Goal: Task Accomplishment & Management: Complete application form

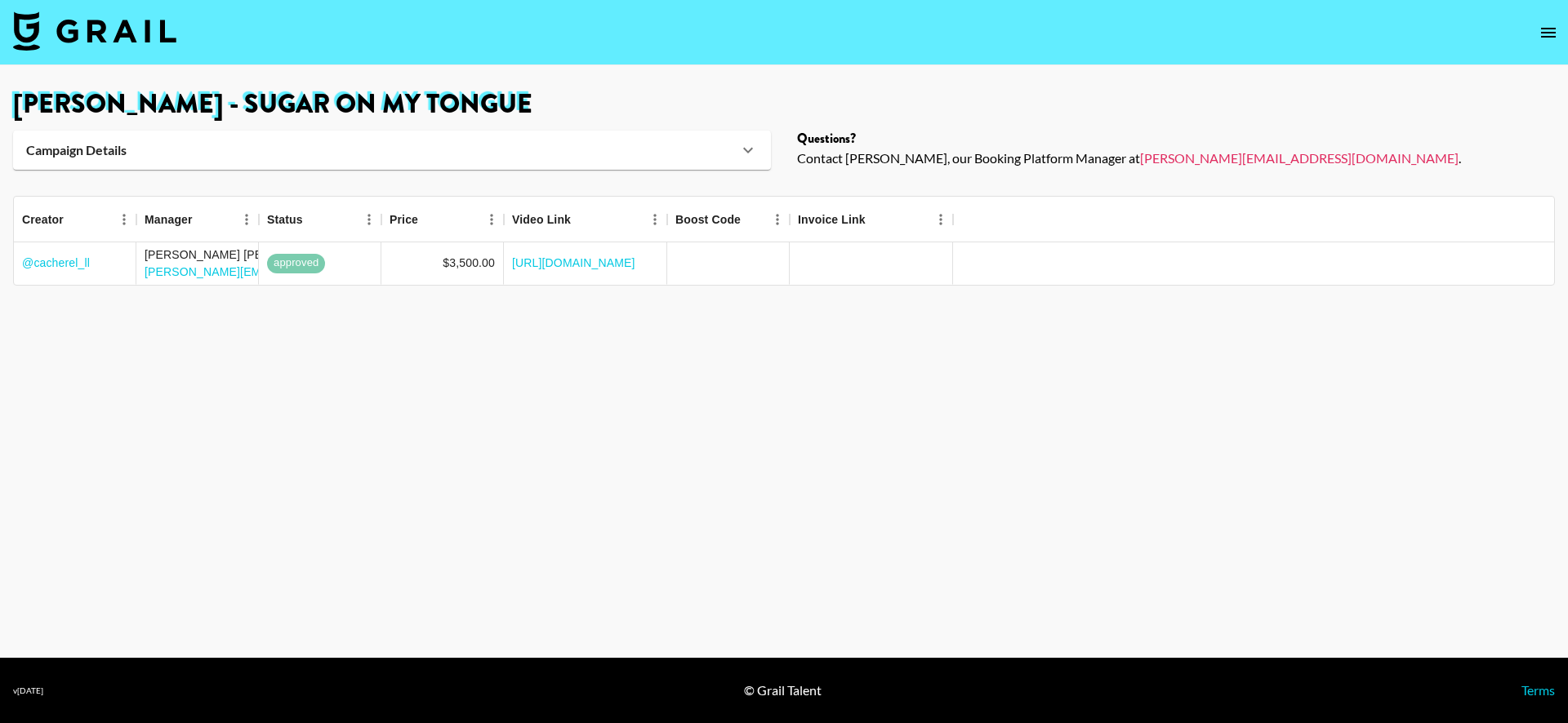
click at [533, 318] on main "[PERSON_NAME] - Sugar on my tongue Campaign Details Sound URL [URL][DOMAIN_NAME…" at bounding box center [784, 362] width 1568 height 593
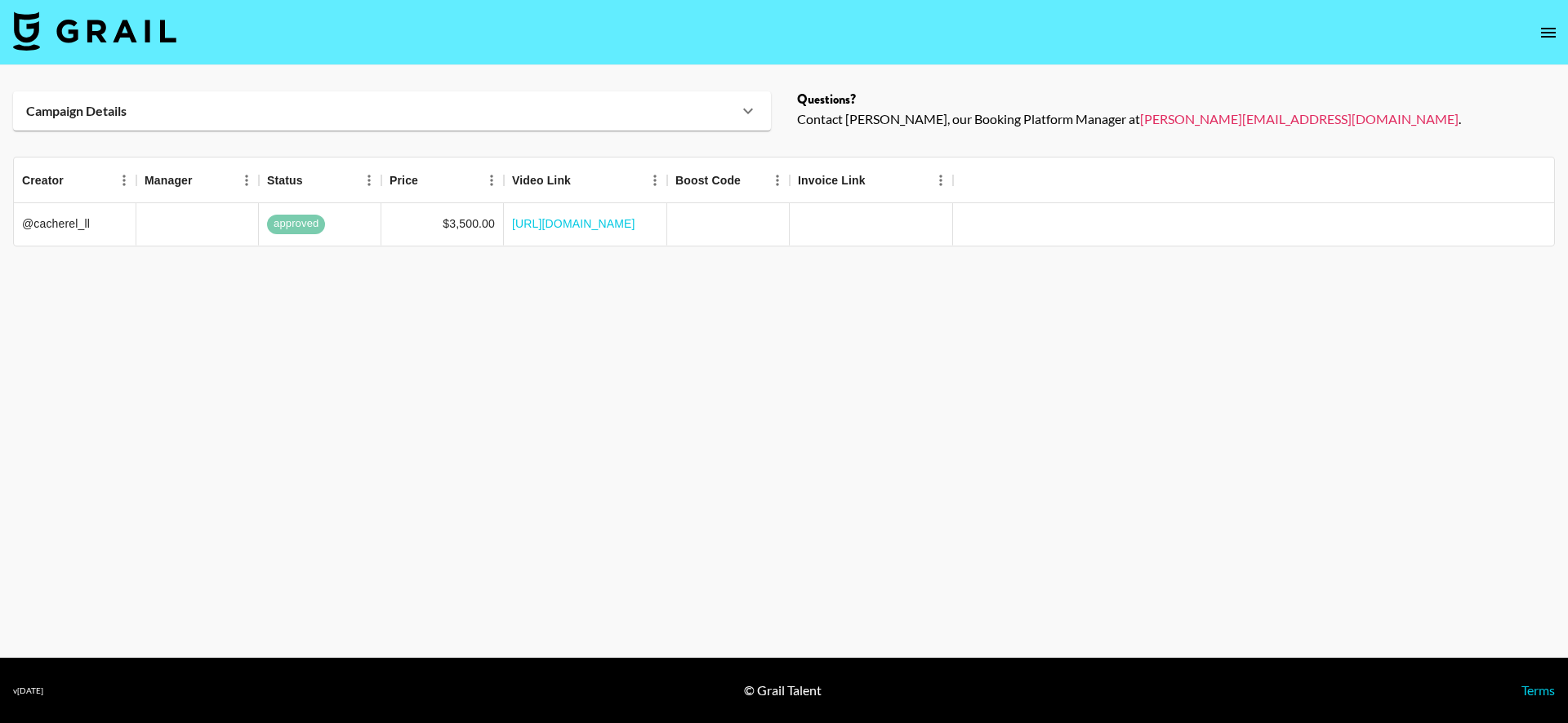
click at [359, 106] on div "Campaign Details" at bounding box center [381, 111] width 712 height 16
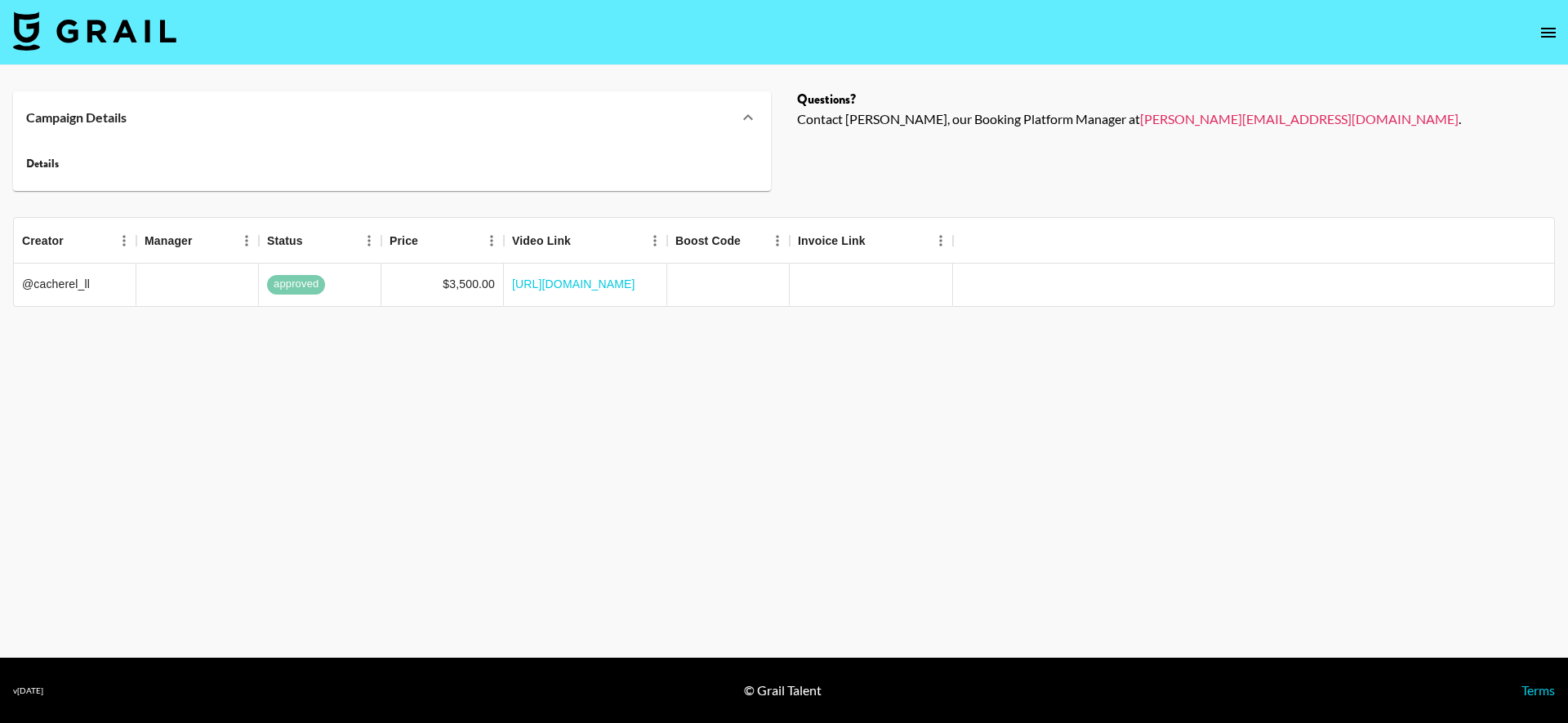
click at [359, 106] on div "Campaign Details" at bounding box center [392, 118] width 758 height 53
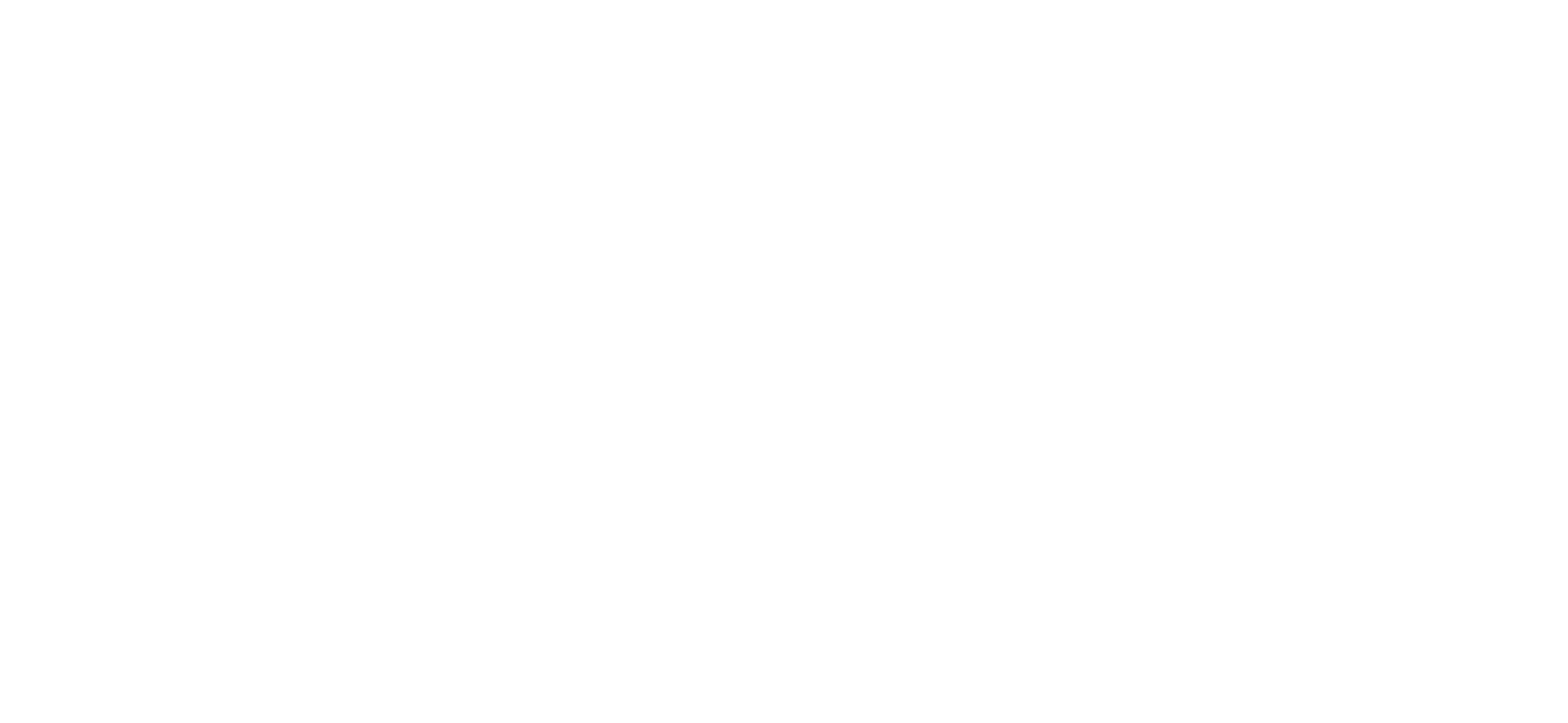
select select "Song"
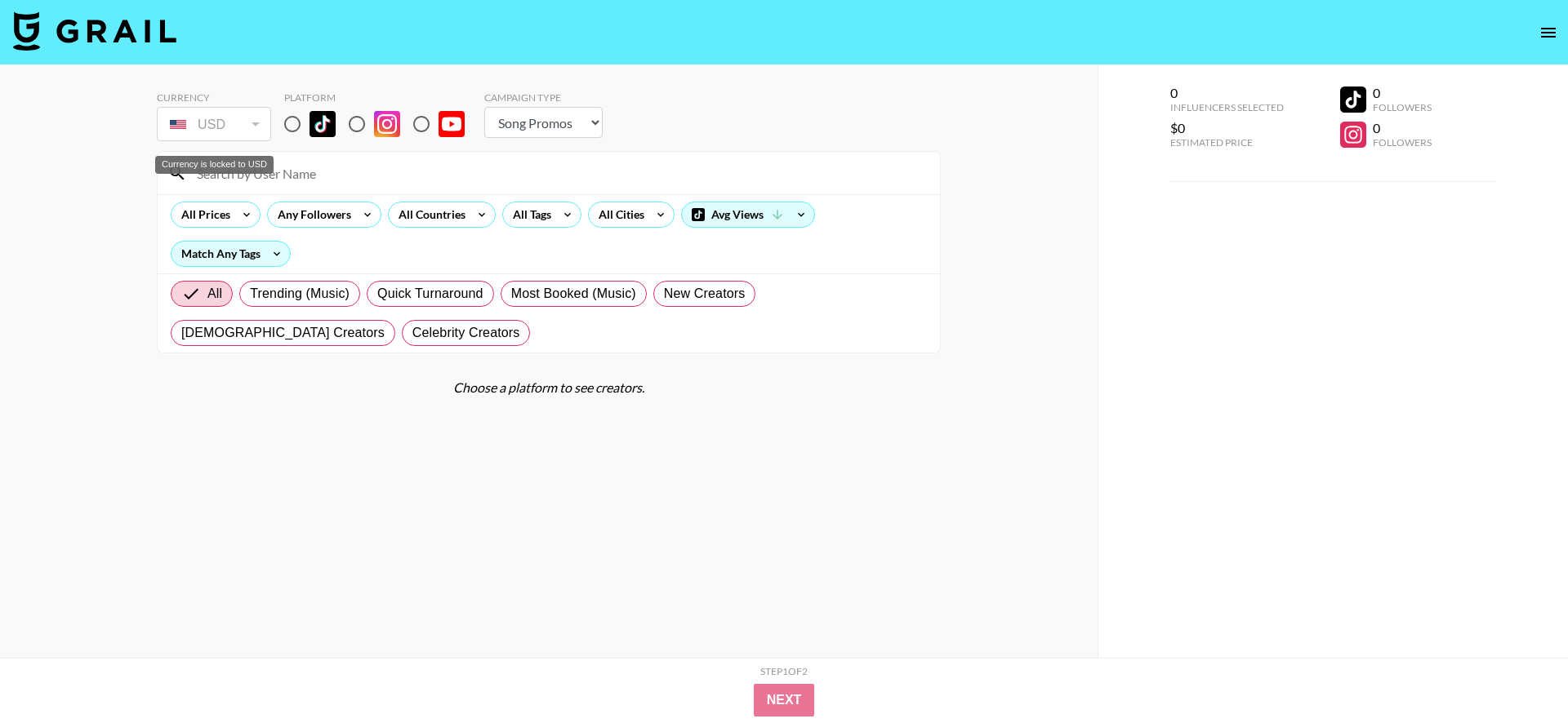
click at [250, 158] on div "Currency is locked to USD" at bounding box center [214, 165] width 118 height 18
drag, startPoint x: 300, startPoint y: 118, endPoint x: 295, endPoint y: 155, distance: 37.3
click at [300, 119] on input "radio" at bounding box center [292, 124] width 35 height 35
radio input "true"
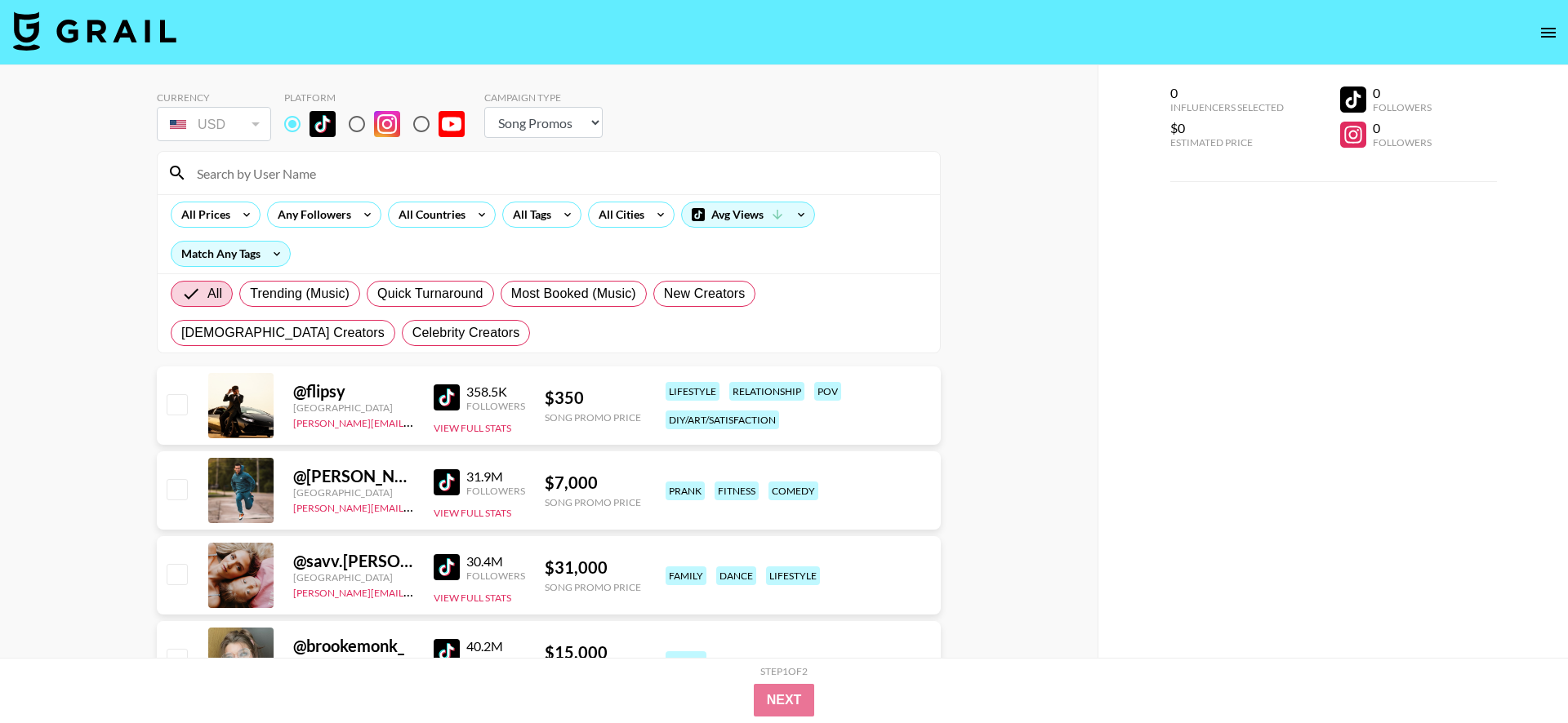
click at [298, 168] on input at bounding box center [559, 173] width 743 height 26
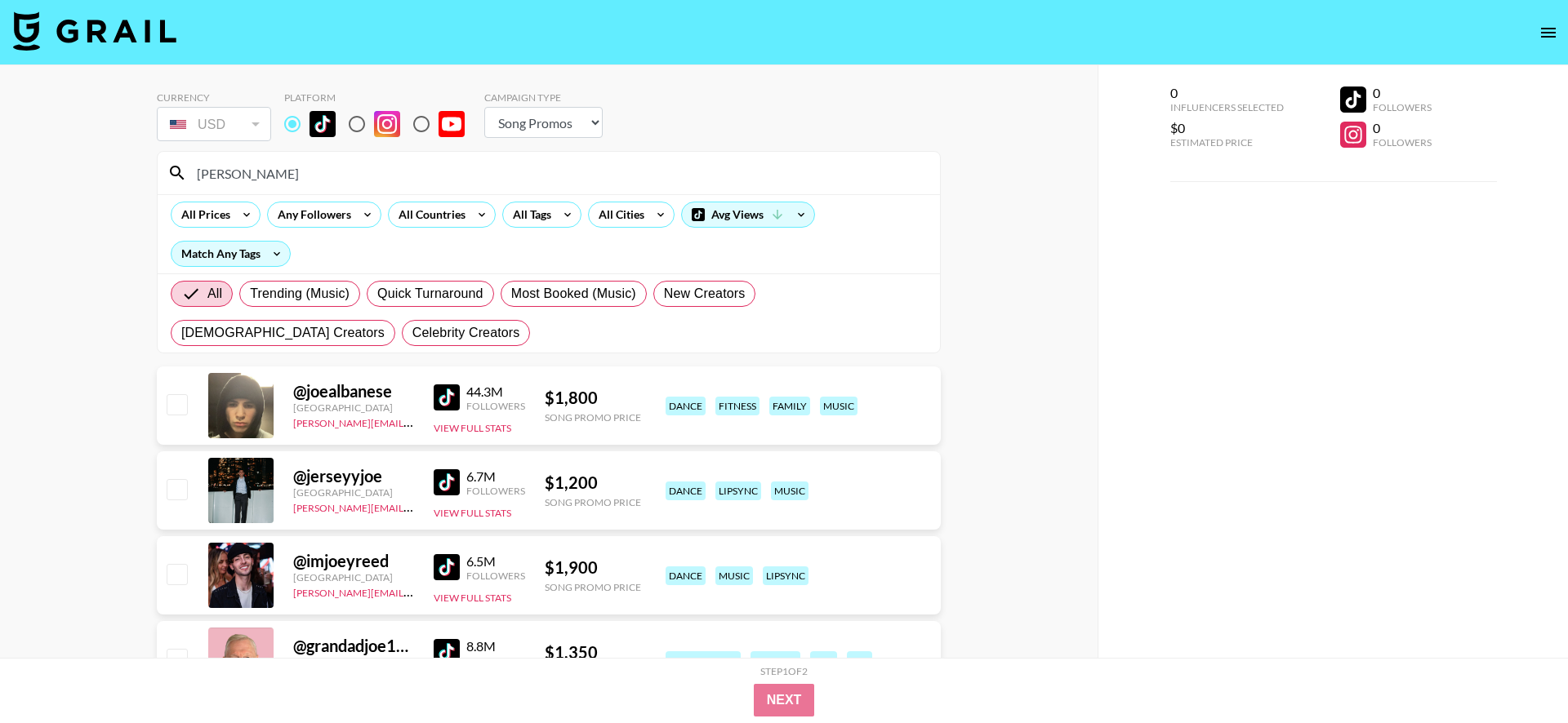
type input "joe"
click at [171, 403] on input "checkbox" at bounding box center [176, 404] width 20 height 20
checkbox input "true"
click at [793, 693] on button "Next" at bounding box center [784, 700] width 63 height 33
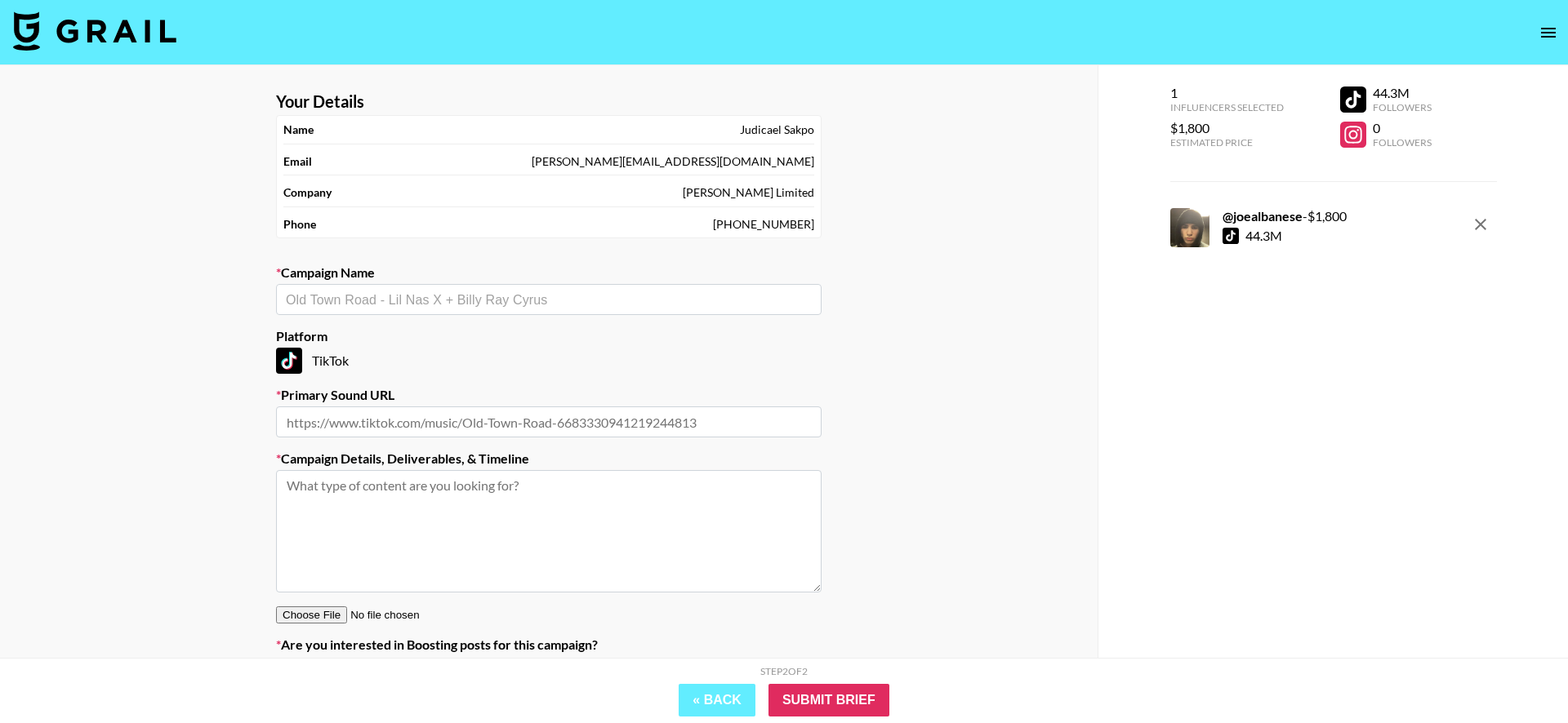
click at [411, 297] on input "text" at bounding box center [549, 299] width 526 height 19
click at [411, 339] on li "[PERSON_NAME] - Sugar on my tongue" at bounding box center [549, 334] width 545 height 26
type input "[PERSON_NAME] - Sugar on my tongue"
type input "[URL][DOMAIN_NAME]"
click at [503, 502] on textarea "TikTok --" at bounding box center [549, 532] width 545 height 123
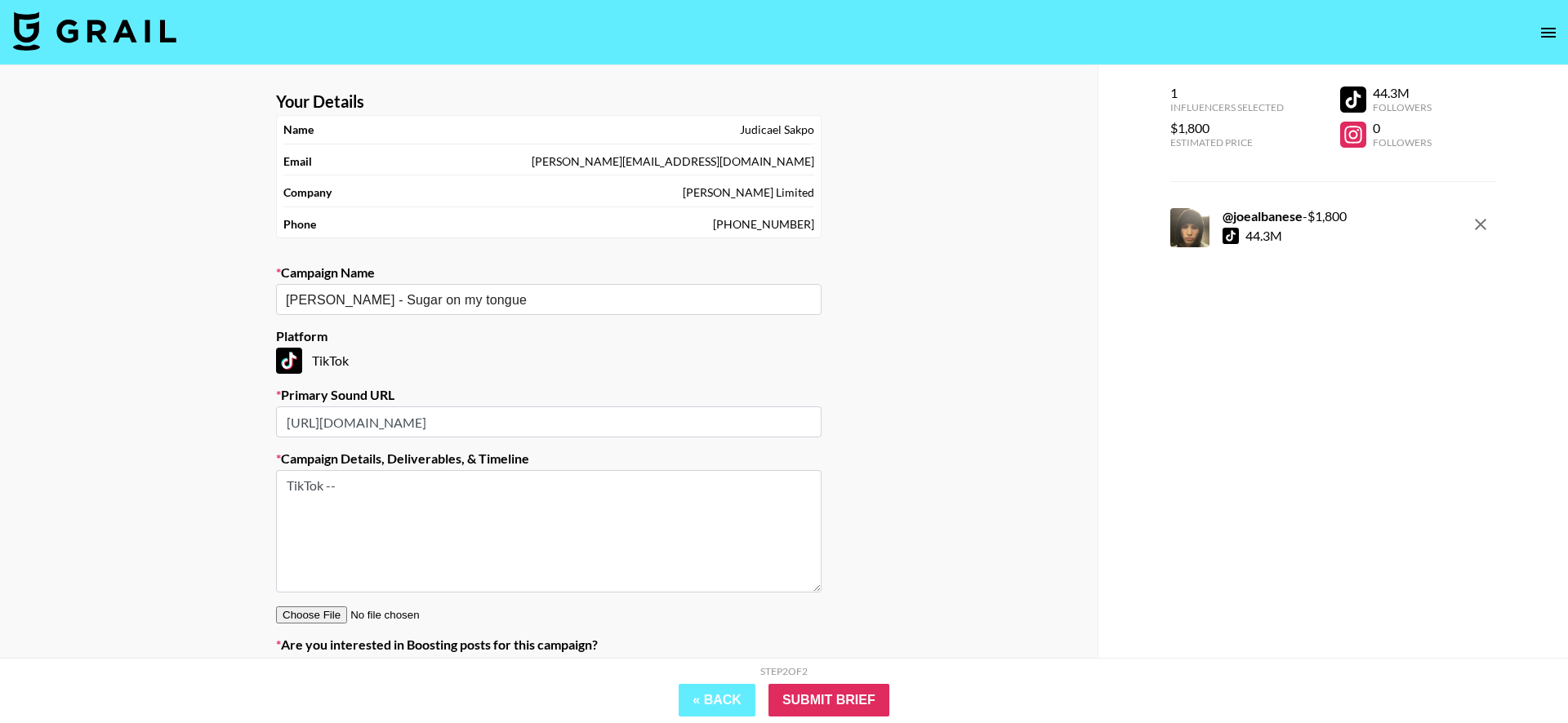
click at [293, 494] on textarea "TikTok --" at bounding box center [549, 532] width 545 height 123
click at [372, 490] on textarea "TikTok --" at bounding box center [549, 532] width 545 height 123
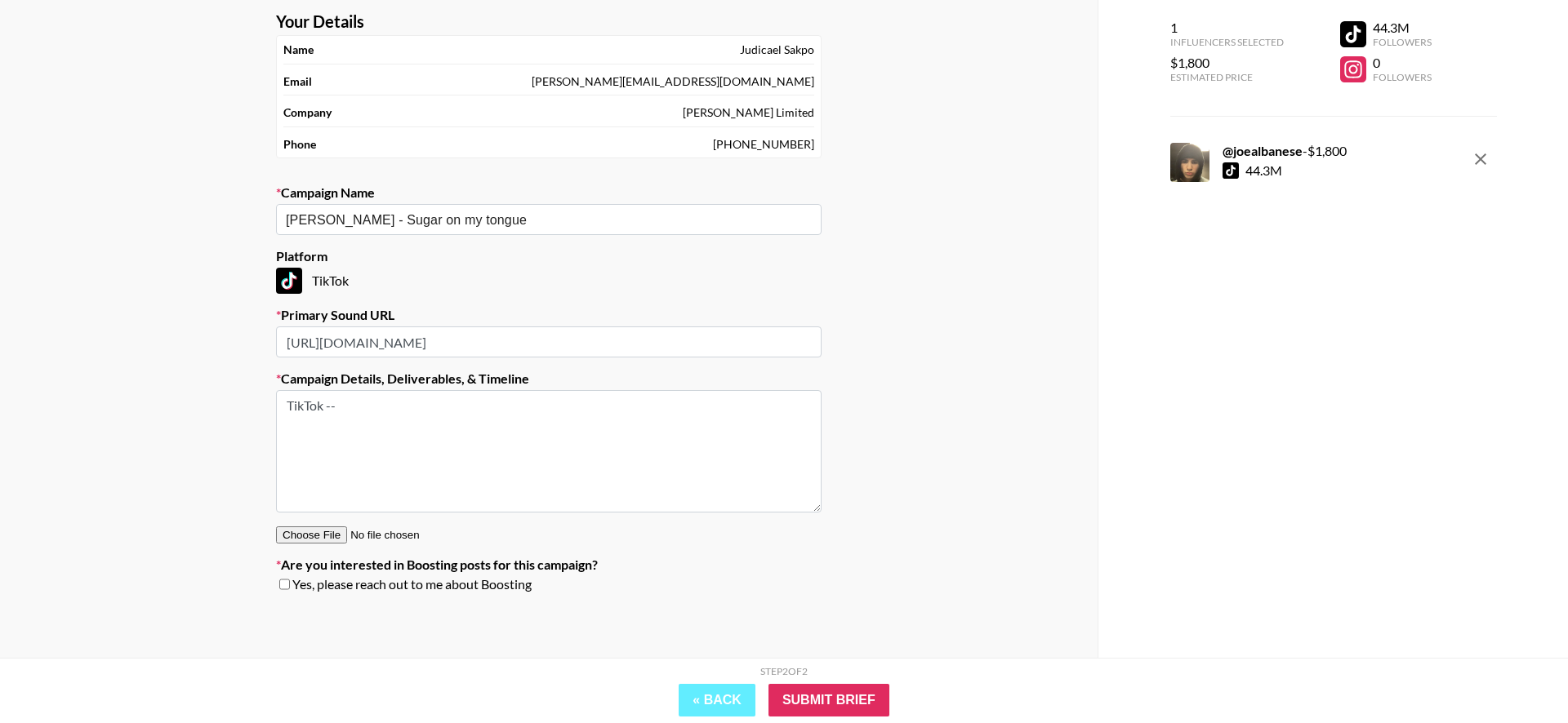
paste textarea "Hi https://www.tiktok.com/@threedotcorey, quick brief for a TikTok promo: Rate:…"
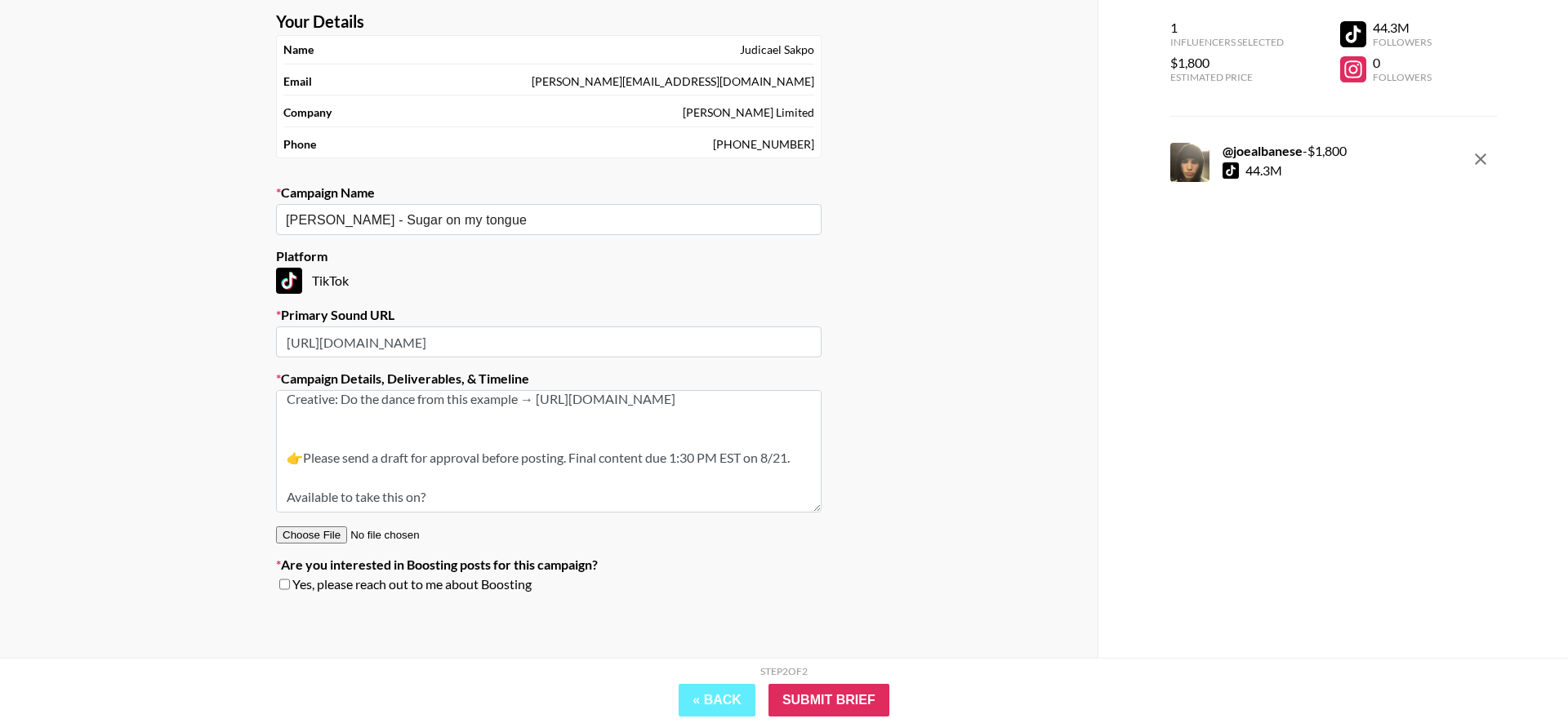
scroll to position [0, 0]
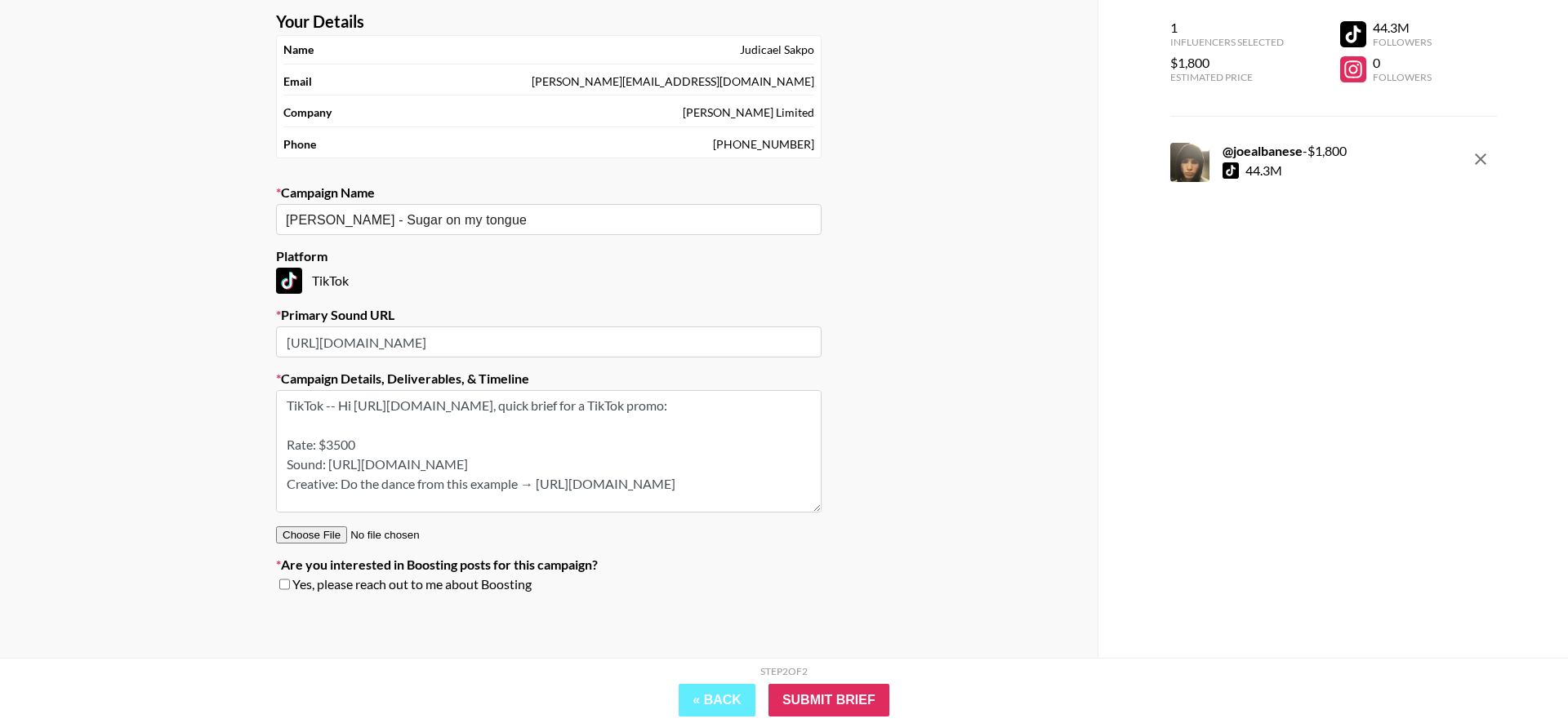
click at [339, 407] on textarea "TikTok -- Hi https://www.tiktok.com/@threedotcorey, quick brief for a TikTok pr…" at bounding box center [549, 451] width 545 height 123
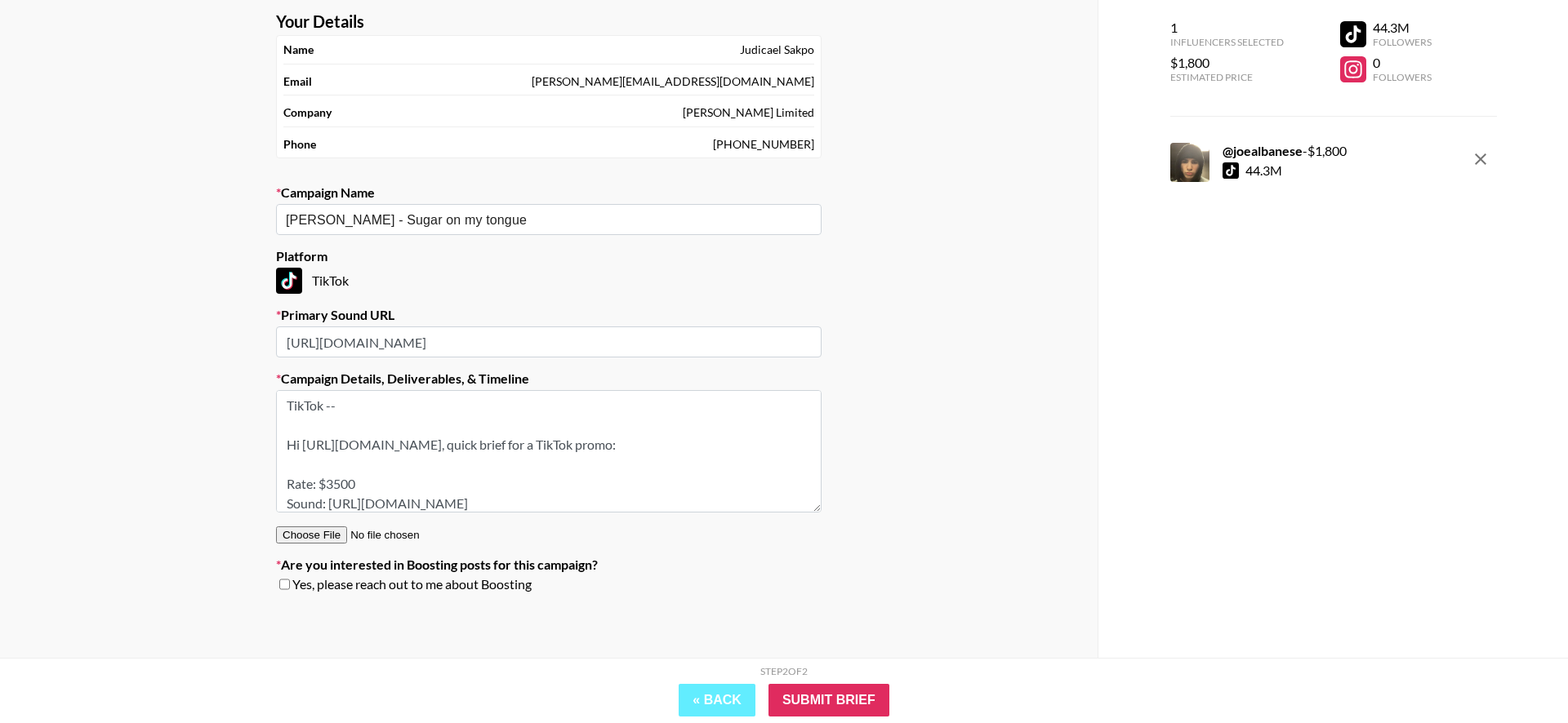
drag, startPoint x: 536, startPoint y: 442, endPoint x: 305, endPoint y: 450, distance: 231.1
click at [305, 450] on textarea "TikTok -- Hi https://www.tiktok.com/@threedotcorey, quick brief for a TikTok pr…" at bounding box center [549, 451] width 545 height 123
drag, startPoint x: 1257, startPoint y: 149, endPoint x: 1214, endPoint y: 160, distance: 44.4
click at [1255, 150] on strong "@ joealbanese" at bounding box center [1262, 150] width 80 height 15
click at [1196, 163] on div at bounding box center [1190, 162] width 39 height 39
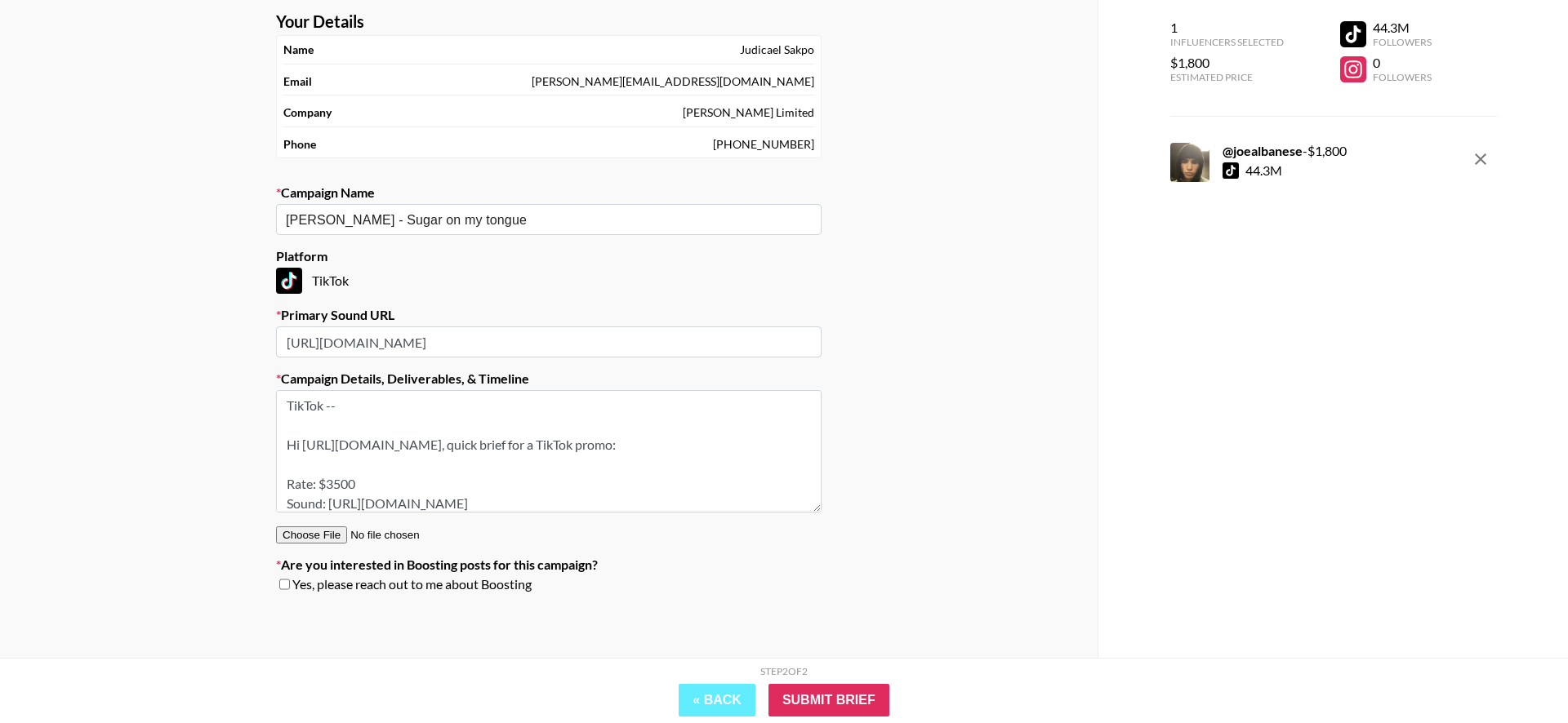
click at [1226, 169] on div at bounding box center [1230, 170] width 16 height 16
click at [1266, 152] on strong "@ joealbanese" at bounding box center [1262, 150] width 80 height 15
click at [1262, 153] on strong "@ joealbanese" at bounding box center [1262, 150] width 80 height 15
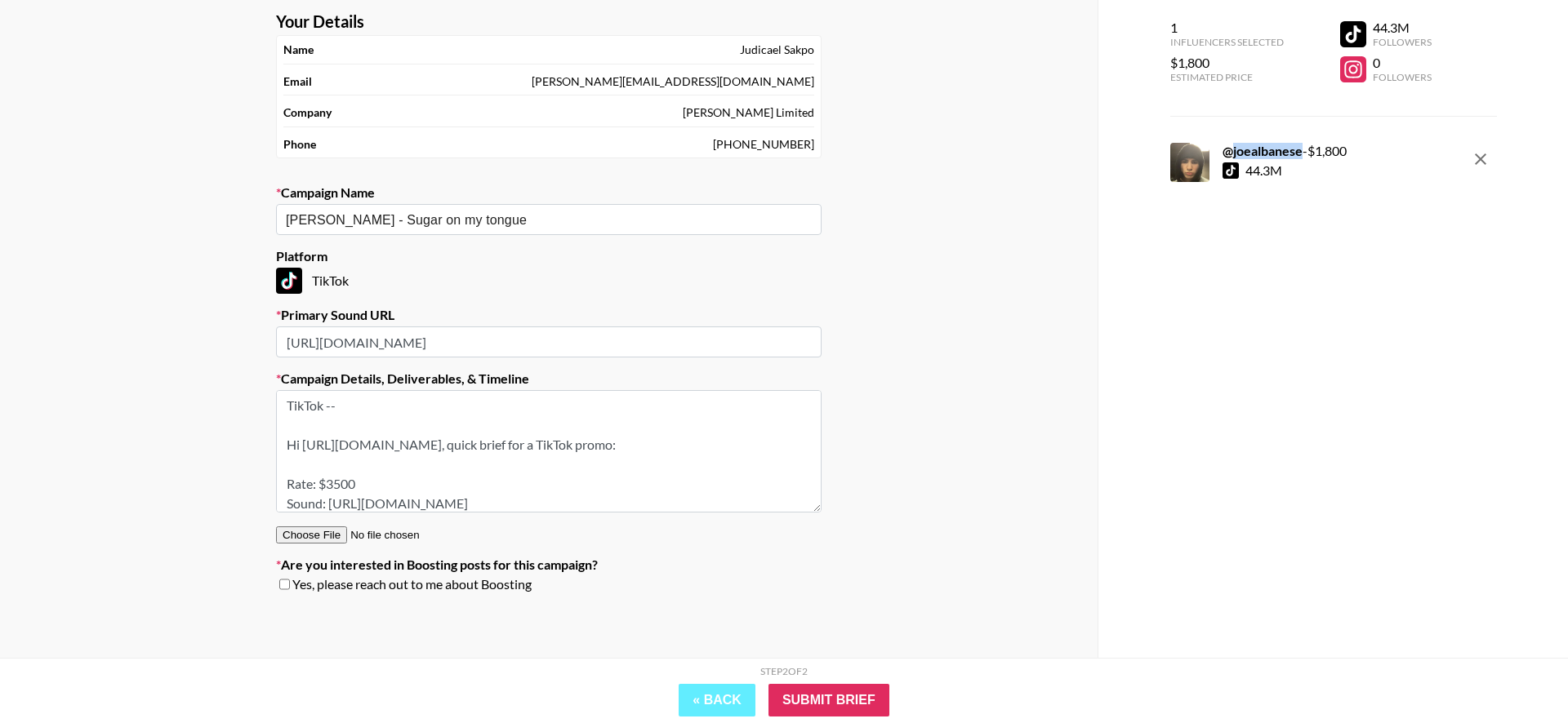
click at [1262, 153] on strong "@ joealbanese" at bounding box center [1262, 150] width 80 height 15
click at [390, 400] on textarea "TikTok -- Hi https://www.tiktok.com/@threedotcorey, quick brief for a TikTok pr…" at bounding box center [549, 451] width 545 height 123
drag, startPoint x: 301, startPoint y: 449, endPoint x: 533, endPoint y: 442, distance: 232.1
click at [533, 442] on textarea "TikTok -- Hi https://www.tiktok.com/@threedotcorey, quick brief for a TikTok pr…" at bounding box center [549, 451] width 545 height 123
paste textarea "joealbanese?lang=en"
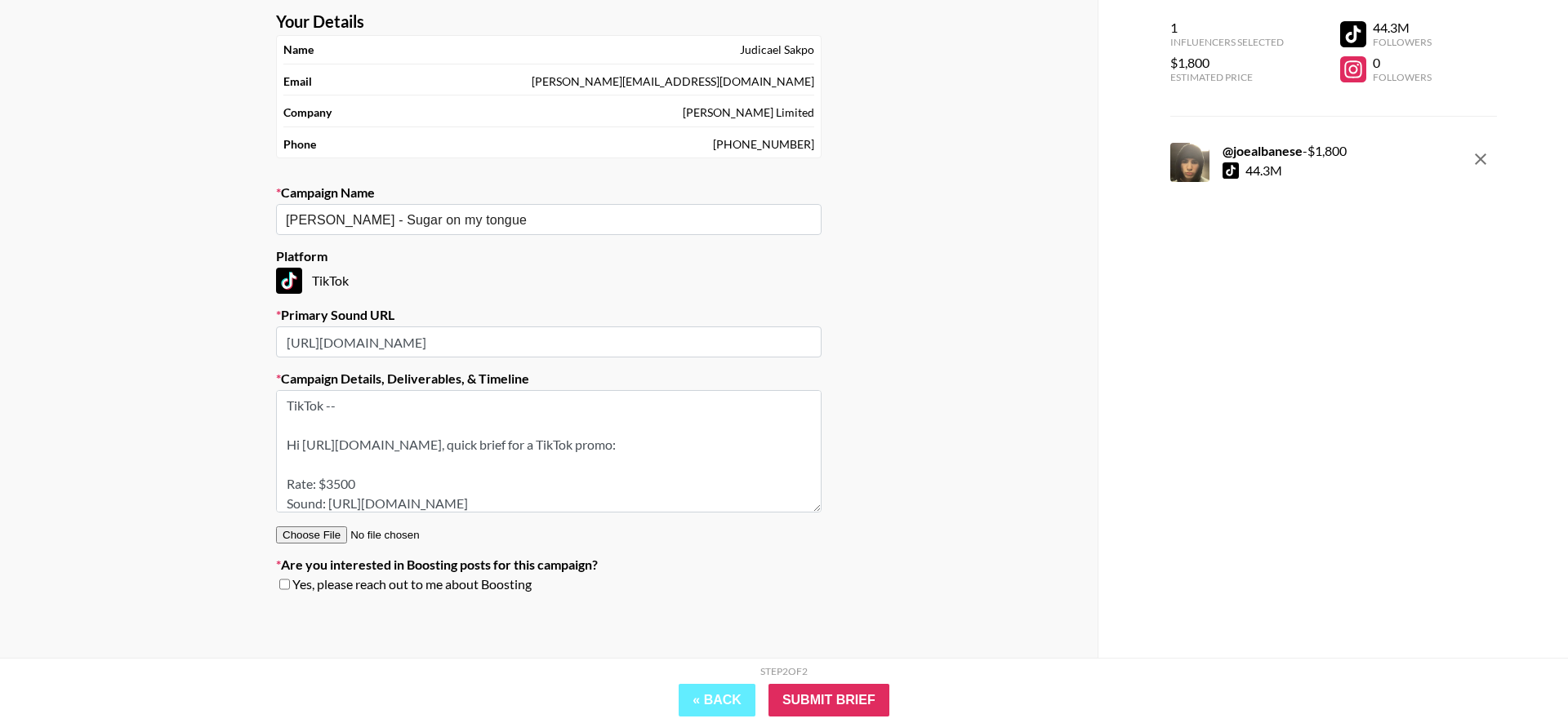
drag, startPoint x: 521, startPoint y: 441, endPoint x: 571, endPoint y: 436, distance: 50.2
click at [571, 436] on textarea "TikTok -- Hi https://www.tiktok.com/@joealbanese?lang=en, quick brief for a Tik…" at bounding box center [549, 451] width 545 height 123
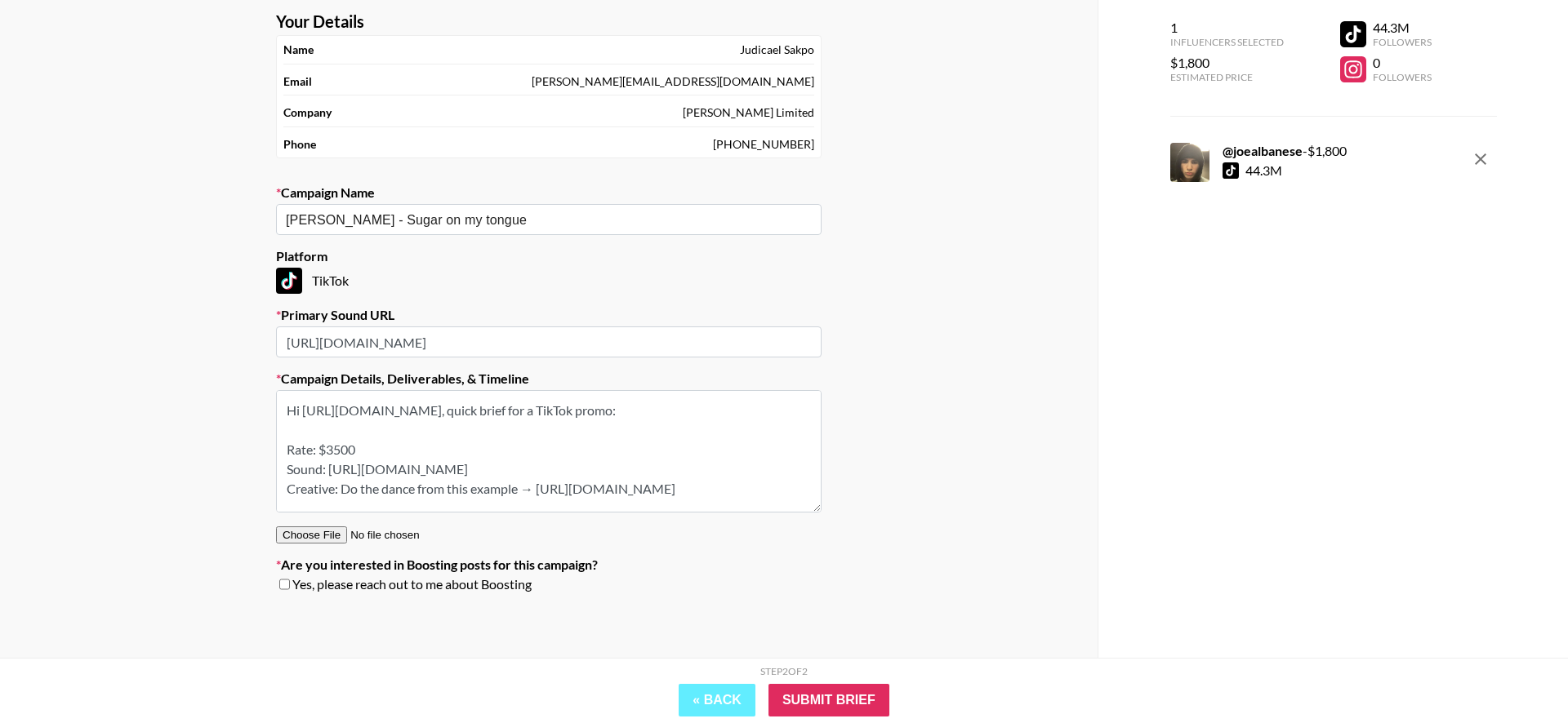
click at [371, 451] on textarea "TikTok -- Hi https://www.tiktok.com/@joealbanese, quick brief for a TikTok prom…" at bounding box center [549, 451] width 545 height 123
drag, startPoint x: 376, startPoint y: 450, endPoint x: 331, endPoint y: 455, distance: 45.3
click at [331, 455] on textarea "TikTok -- Hi https://www.tiktok.com/@joealbanese, quick brief for a TikTok prom…" at bounding box center [549, 451] width 545 height 123
drag, startPoint x: 325, startPoint y: 452, endPoint x: 358, endPoint y: 446, distance: 33.5
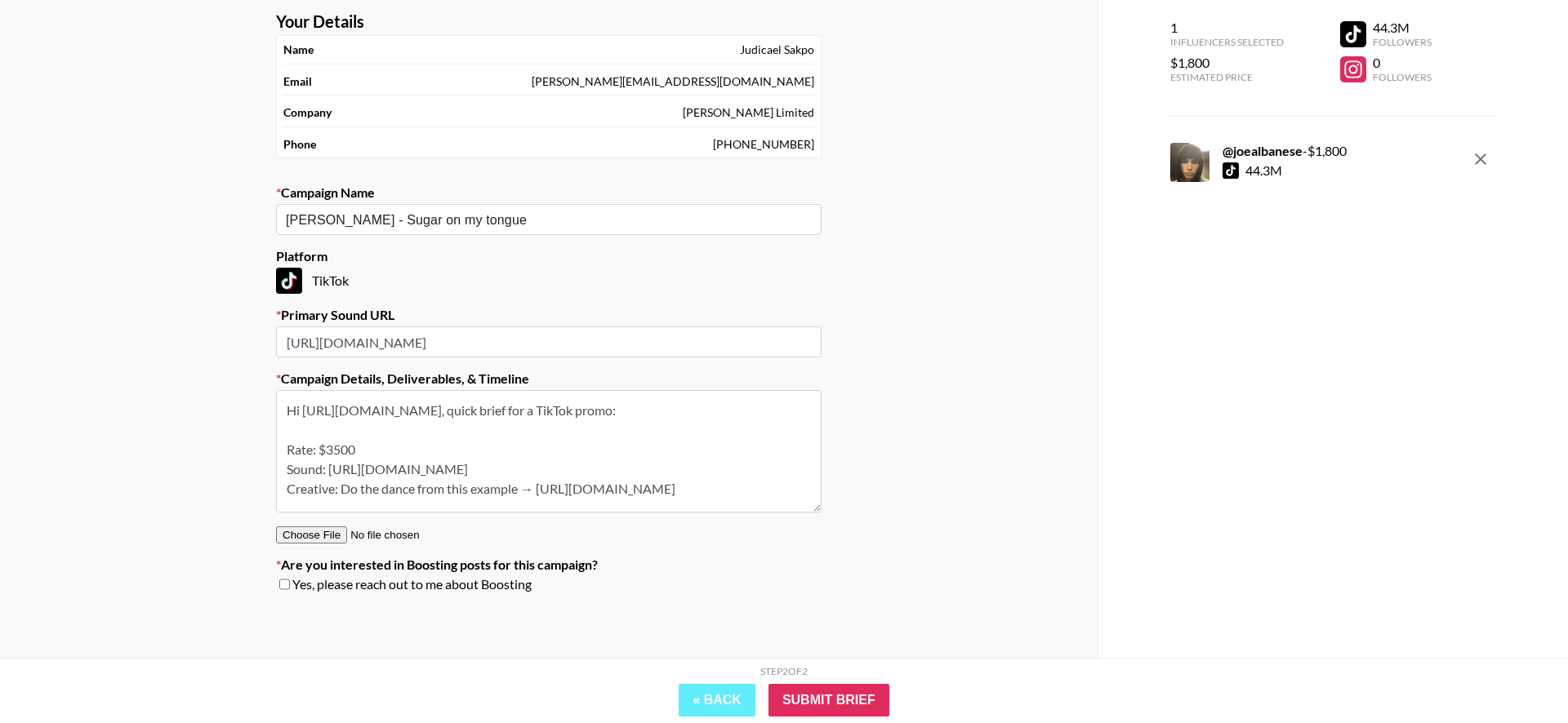
click at [358, 446] on textarea "TikTok -- Hi https://www.tiktok.com/@joealbanese, quick brief for a TikTok prom…" at bounding box center [549, 451] width 545 height 123
click at [565, 467] on textarea "TikTok -- Hi https://www.tiktok.com/@joealbanese, quick brief for a TikTok prom…" at bounding box center [549, 451] width 545 height 123
click at [664, 460] on textarea "TikTok -- Hi https://www.tiktok.com/@joealbanese, quick brief for a TikTok prom…" at bounding box center [549, 451] width 545 height 123
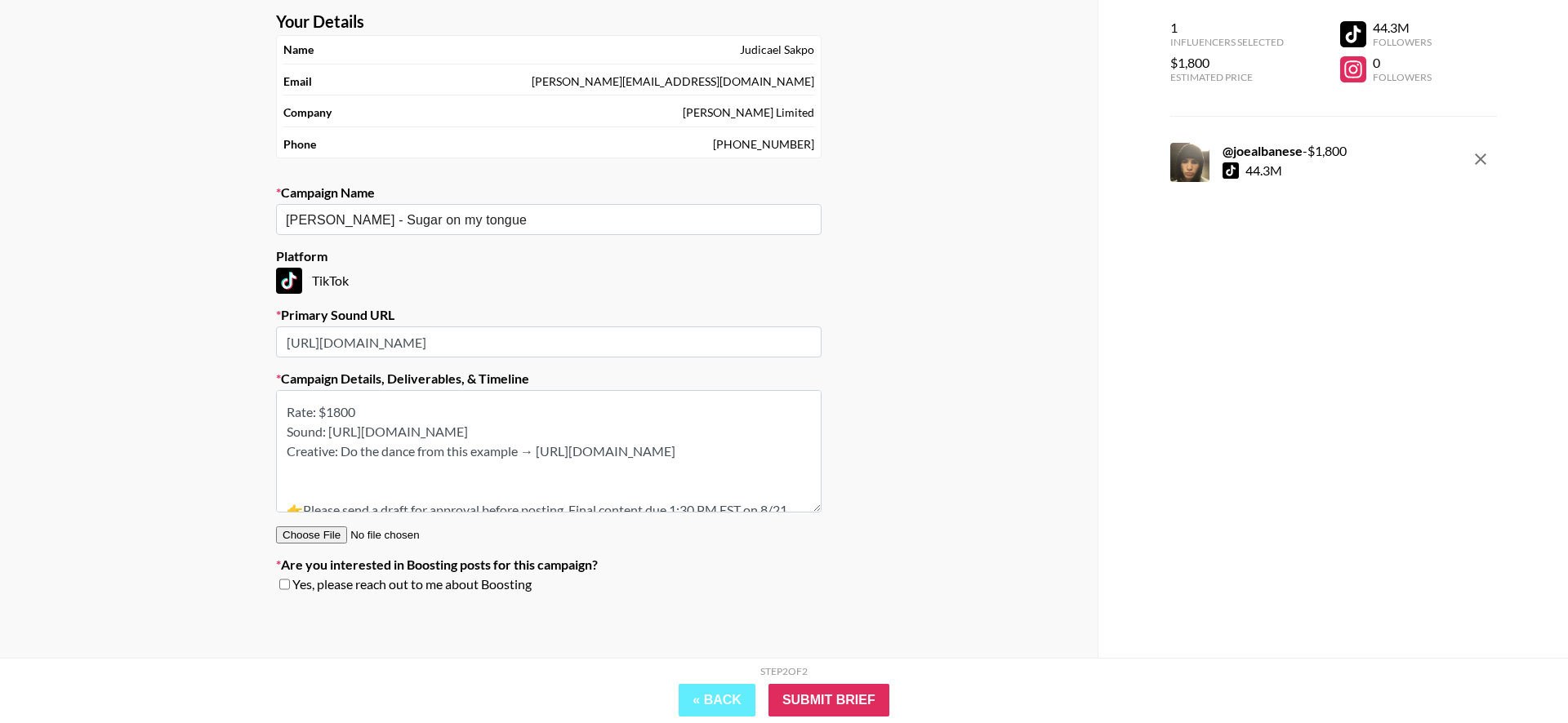
click at [664, 460] on textarea "TikTok -- Hi https://www.tiktok.com/@joealbanese, quick brief for a TikTok prom…" at bounding box center [549, 451] width 545 height 123
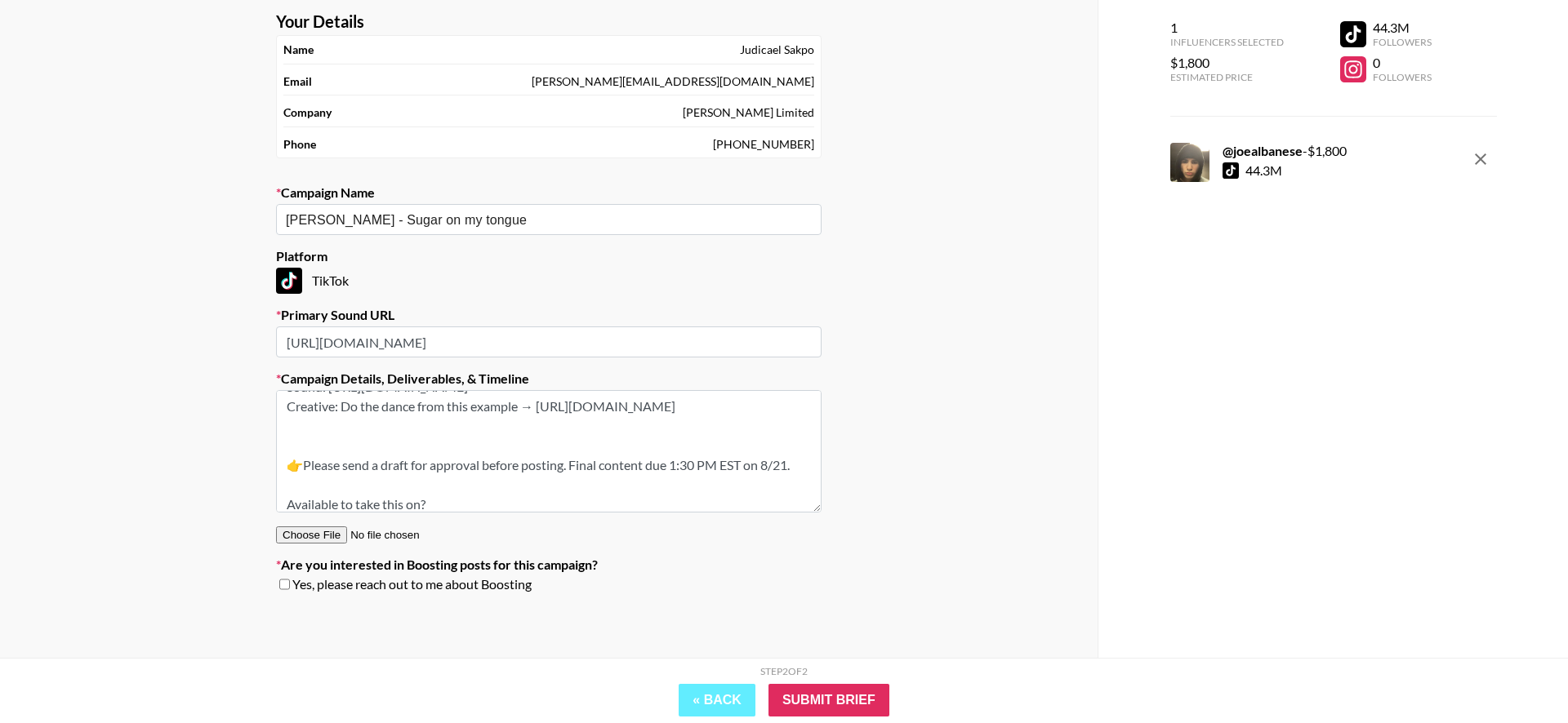
scroll to position [134, 0]
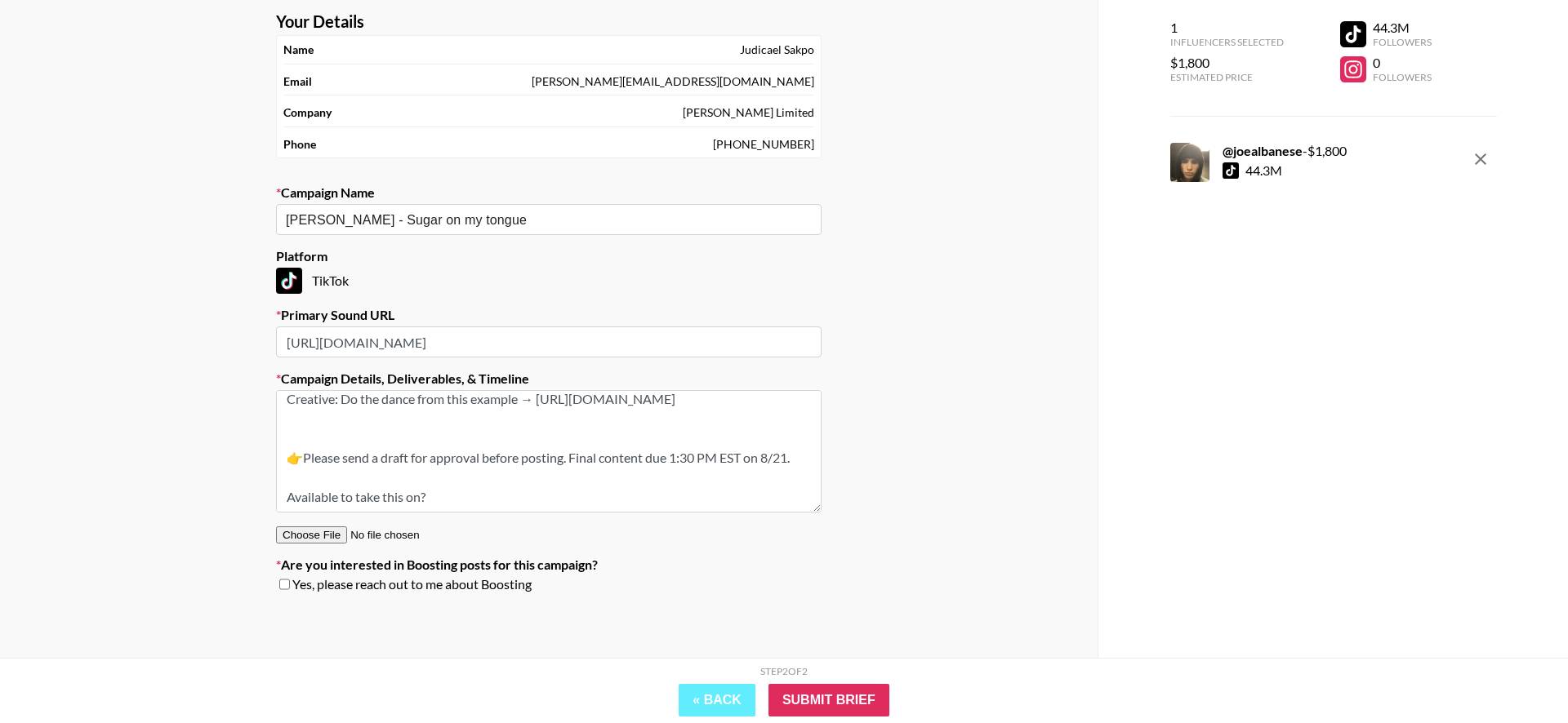
click at [676, 452] on textarea "TikTok -- Hi https://www.tiktok.com/@joealbanese, quick brief for a TikTok prom…" at bounding box center [549, 451] width 545 height 123
click at [649, 485] on textarea "TikTok -- Hi https://www.tiktok.com/@joealbanese, quick brief for a TikTok prom…" at bounding box center [549, 451] width 545 height 123
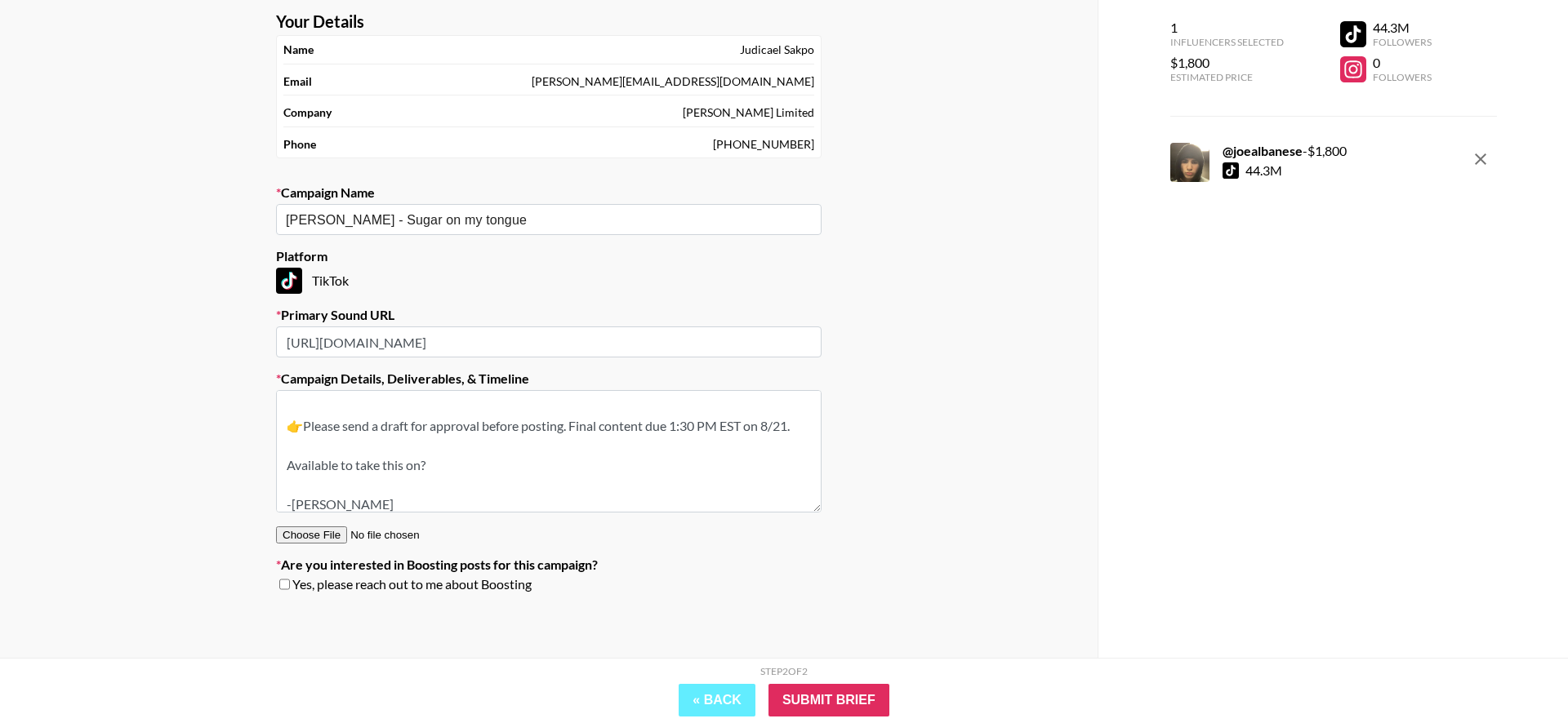
click at [545, 454] on textarea "TikTok -- Hi https://www.tiktok.com/@joealbanese, quick brief for a TikTok prom…" at bounding box center [549, 451] width 545 height 123
click at [791, 423] on textarea "TikTok -- Hi https://www.tiktok.com/@joealbanese, quick brief for a TikTok prom…" at bounding box center [549, 451] width 545 height 123
type textarea "TikTok -- Hi https://www.tiktok.com/@joealbanese, quick brief for a TikTok prom…"
click at [1028, 440] on div "Your Details Name Judicael Sakpo Email judi@judimedia.co Company Judi Limited P…" at bounding box center [549, 321] width 1098 height 672
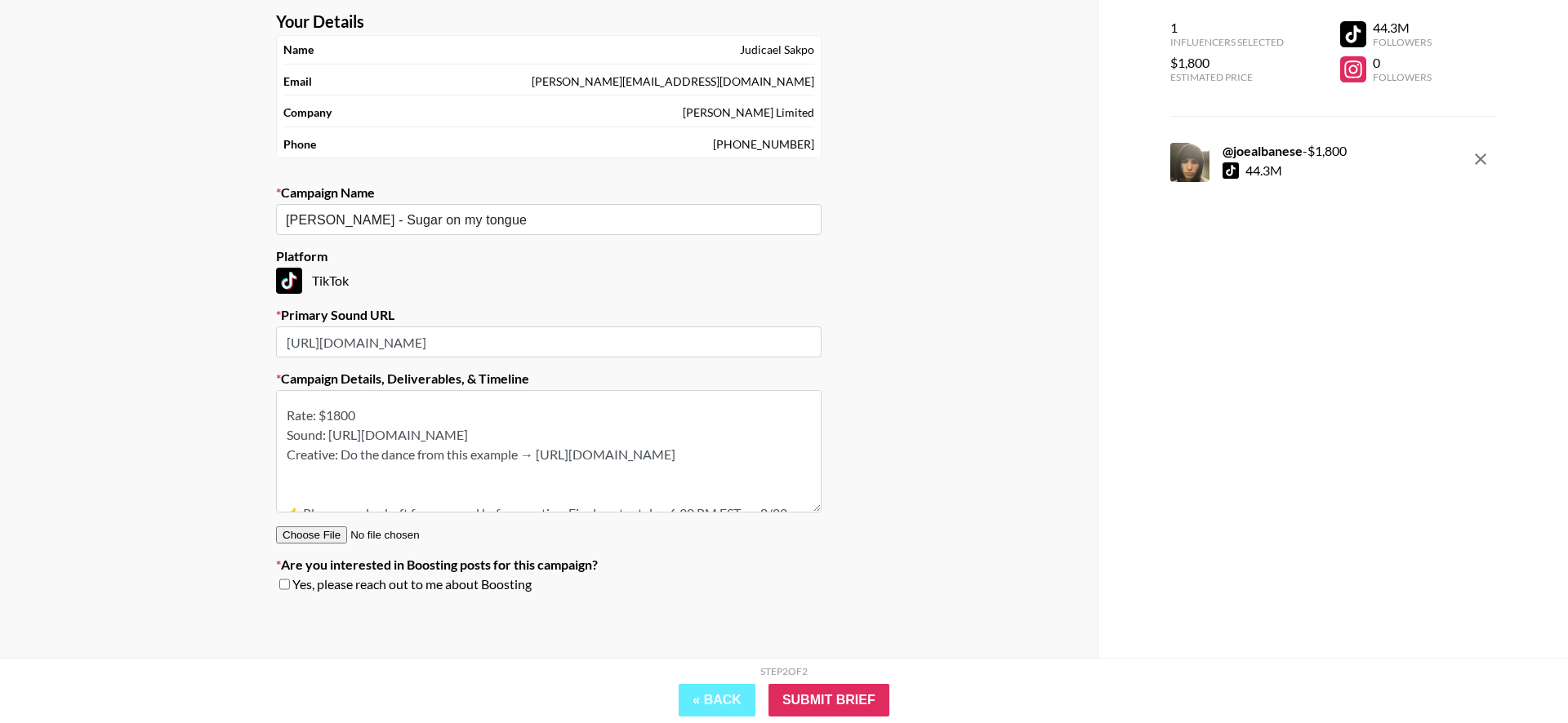
scroll to position [0, 0]
click at [818, 507] on textarea "TikTok -- Hi https://www.tiktok.com/@joealbanese, quick brief for a TikTok prom…" at bounding box center [549, 451] width 545 height 123
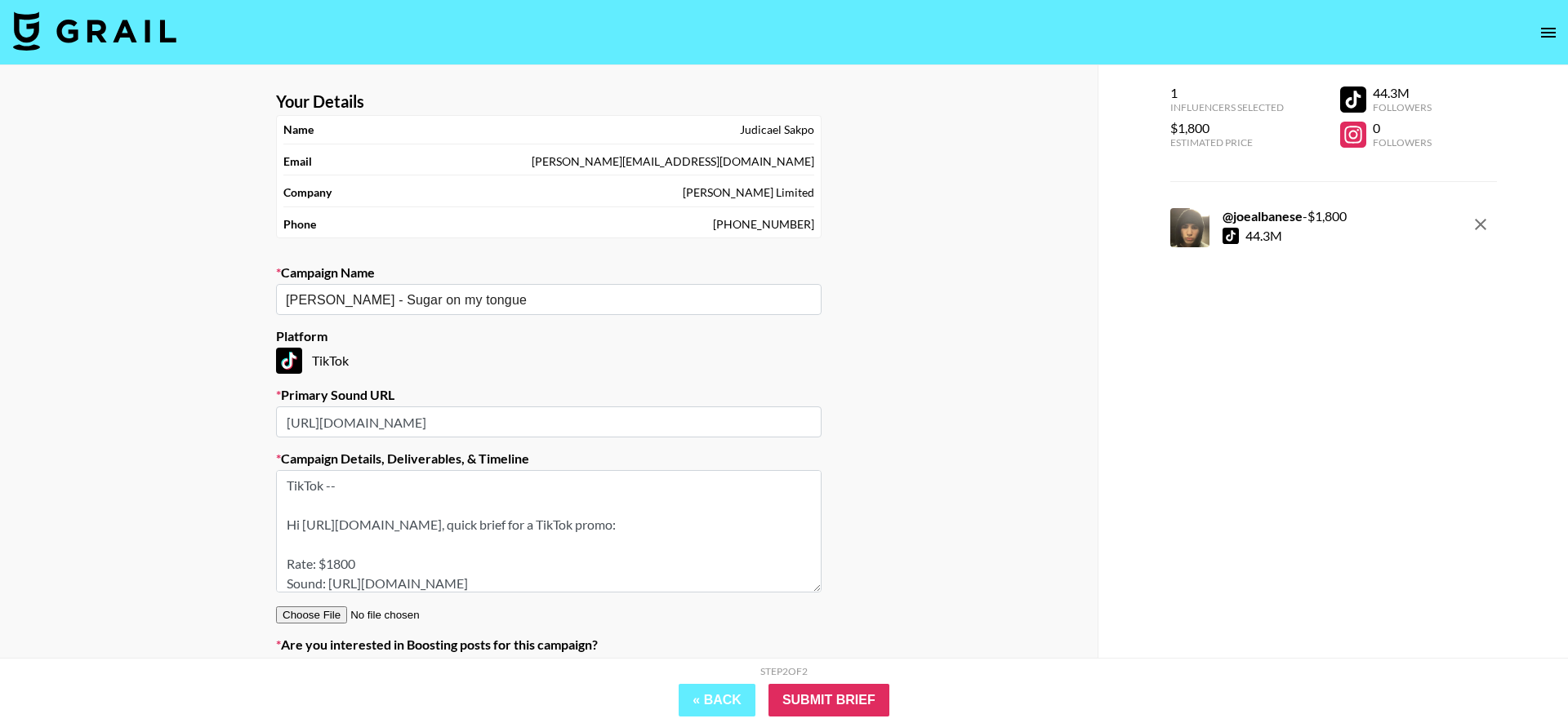
scroll to position [80, 0]
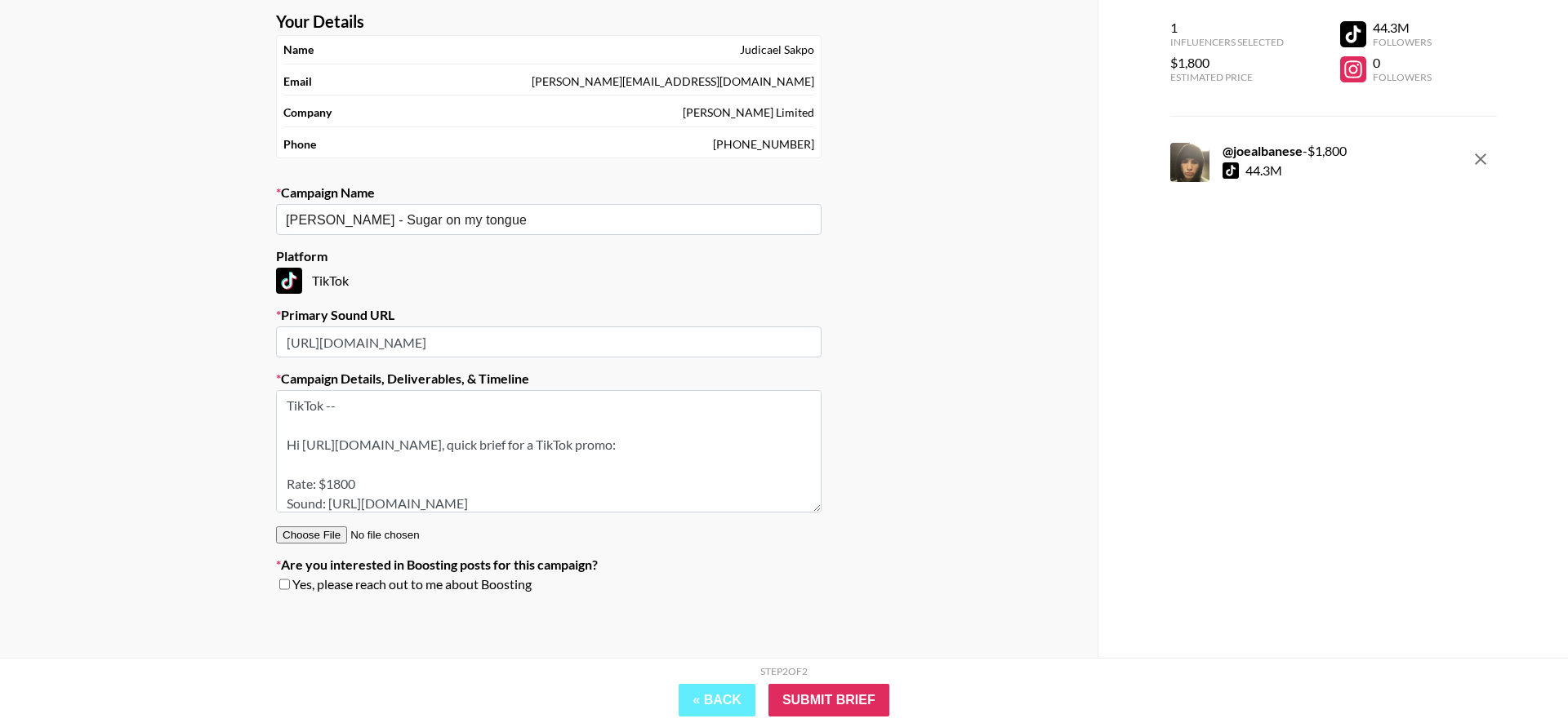
drag, startPoint x: 355, startPoint y: 485, endPoint x: 330, endPoint y: 485, distance: 25.0
click at [330, 485] on textarea "TikTok -- Hi https://www.tiktok.com/@joealbanese, quick brief for a TikTok prom…" at bounding box center [549, 451] width 545 height 123
click at [231, 508] on div "Your Details Name Judicael Sakpo Email judi@judimedia.co Company Judi Limited P…" at bounding box center [549, 321] width 1098 height 672
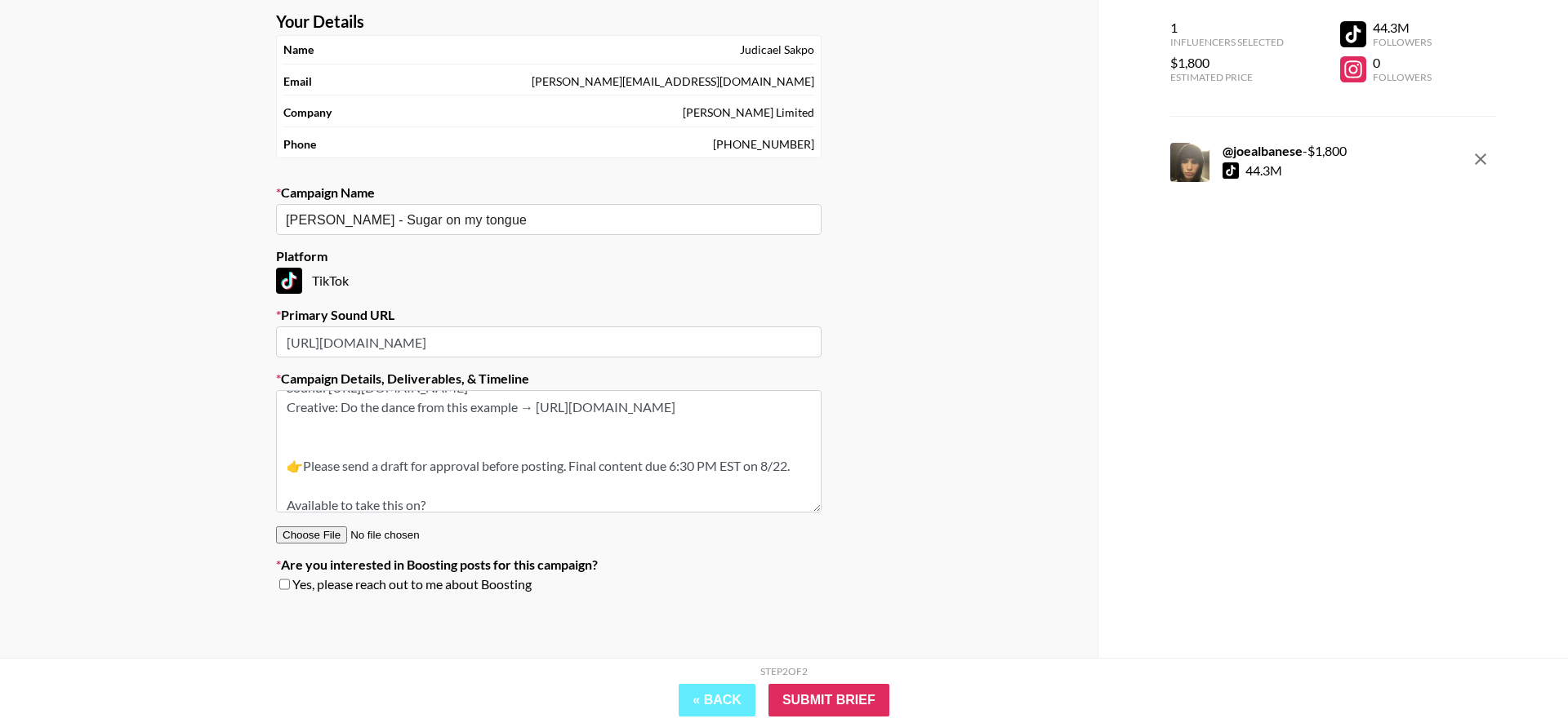
scroll to position [126, 0]
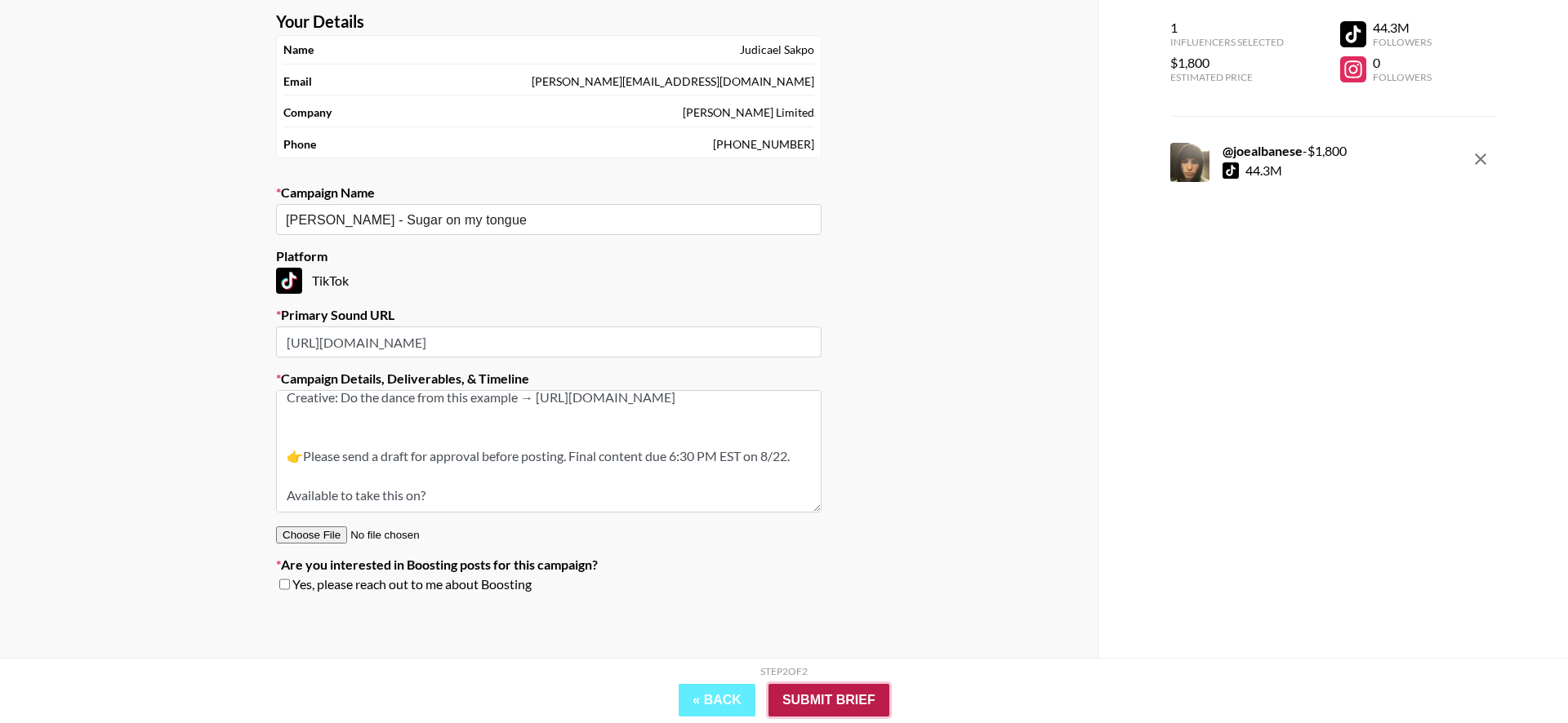
click at [849, 700] on input "Submit Brief" at bounding box center [829, 700] width 121 height 33
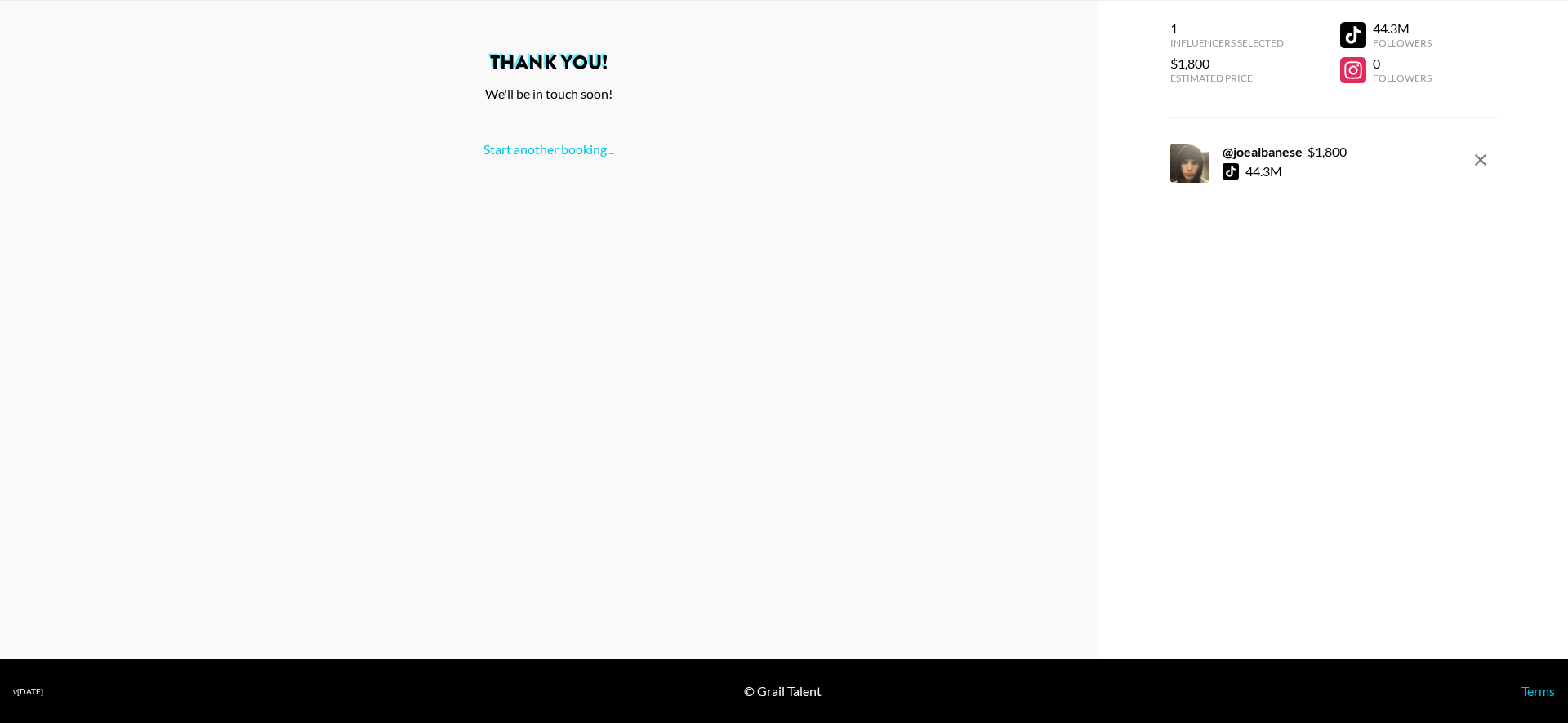
scroll to position [0, 0]
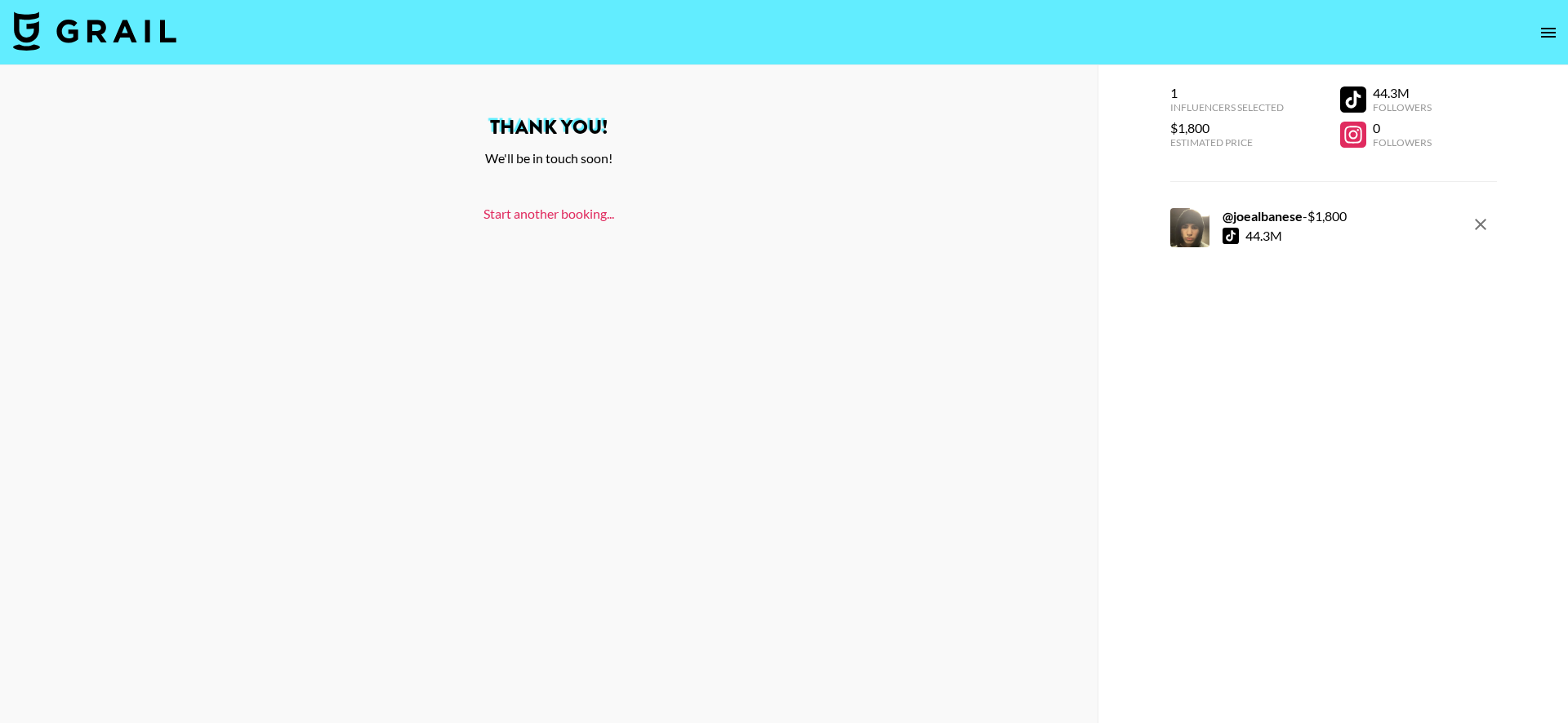
click at [519, 217] on link "Start another booking..." at bounding box center [549, 213] width 131 height 15
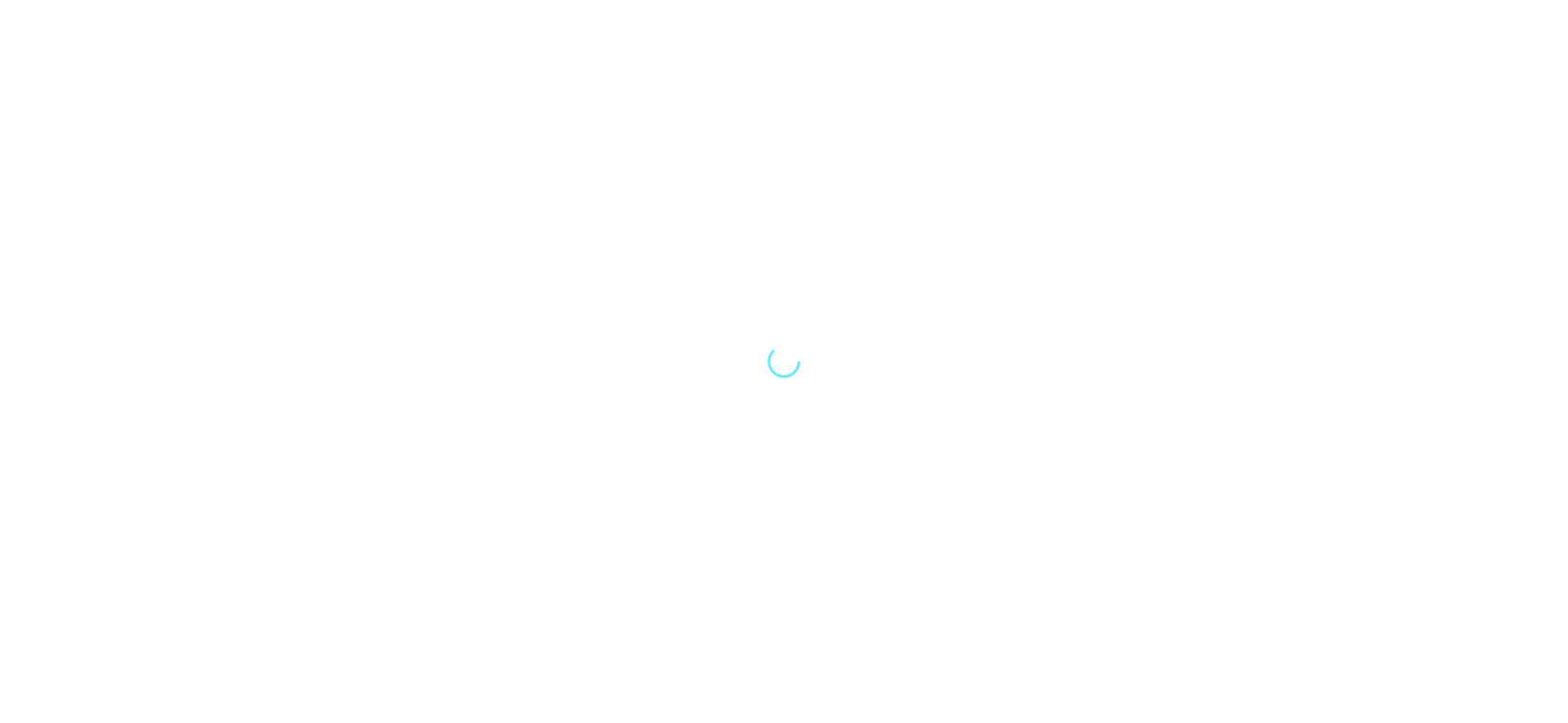
select select "Song"
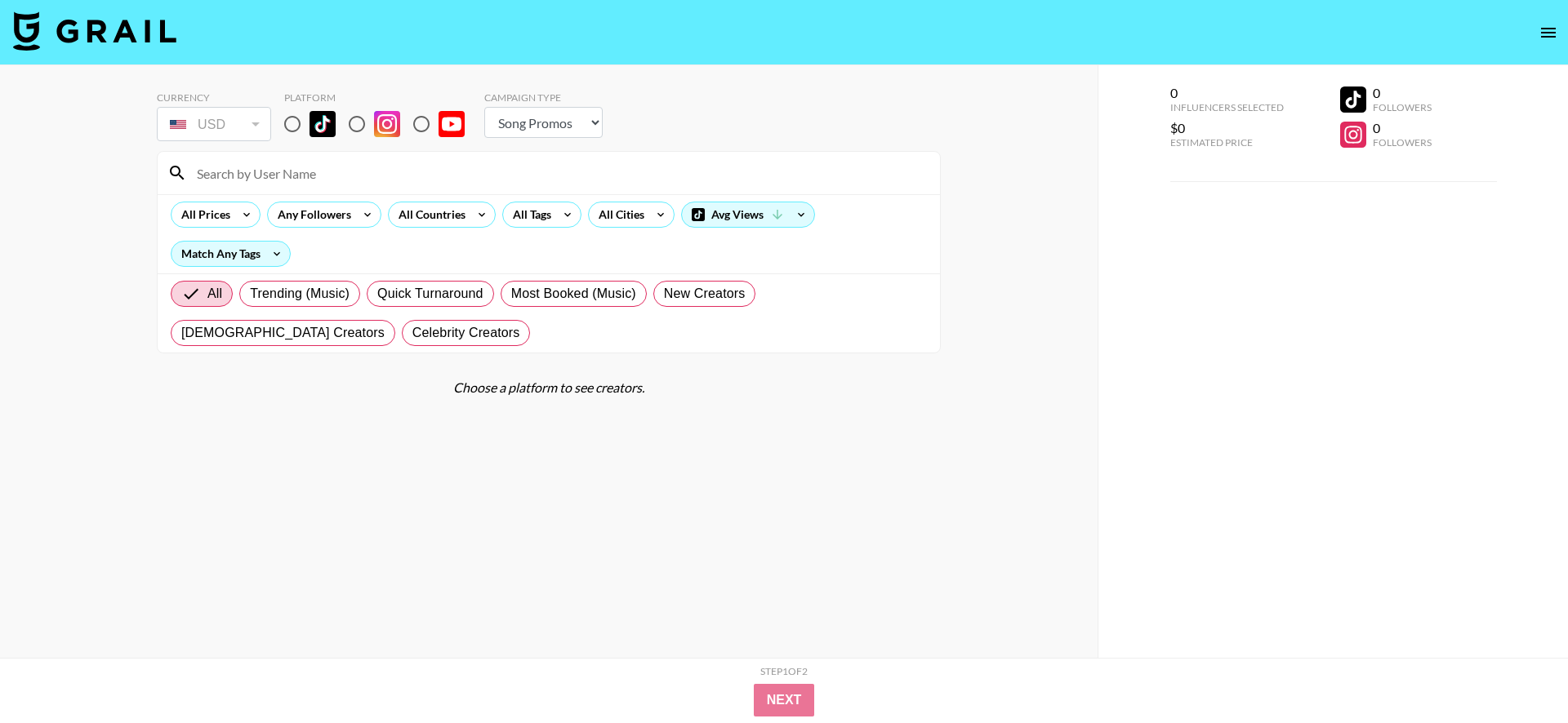
click at [483, 188] on div at bounding box center [549, 174] width 782 height 43
click at [494, 176] on input at bounding box center [559, 173] width 743 height 26
click at [1527, 32] on nav at bounding box center [784, 32] width 1568 height 65
click at [1546, 32] on icon "open drawer" at bounding box center [1548, 32] width 15 height 10
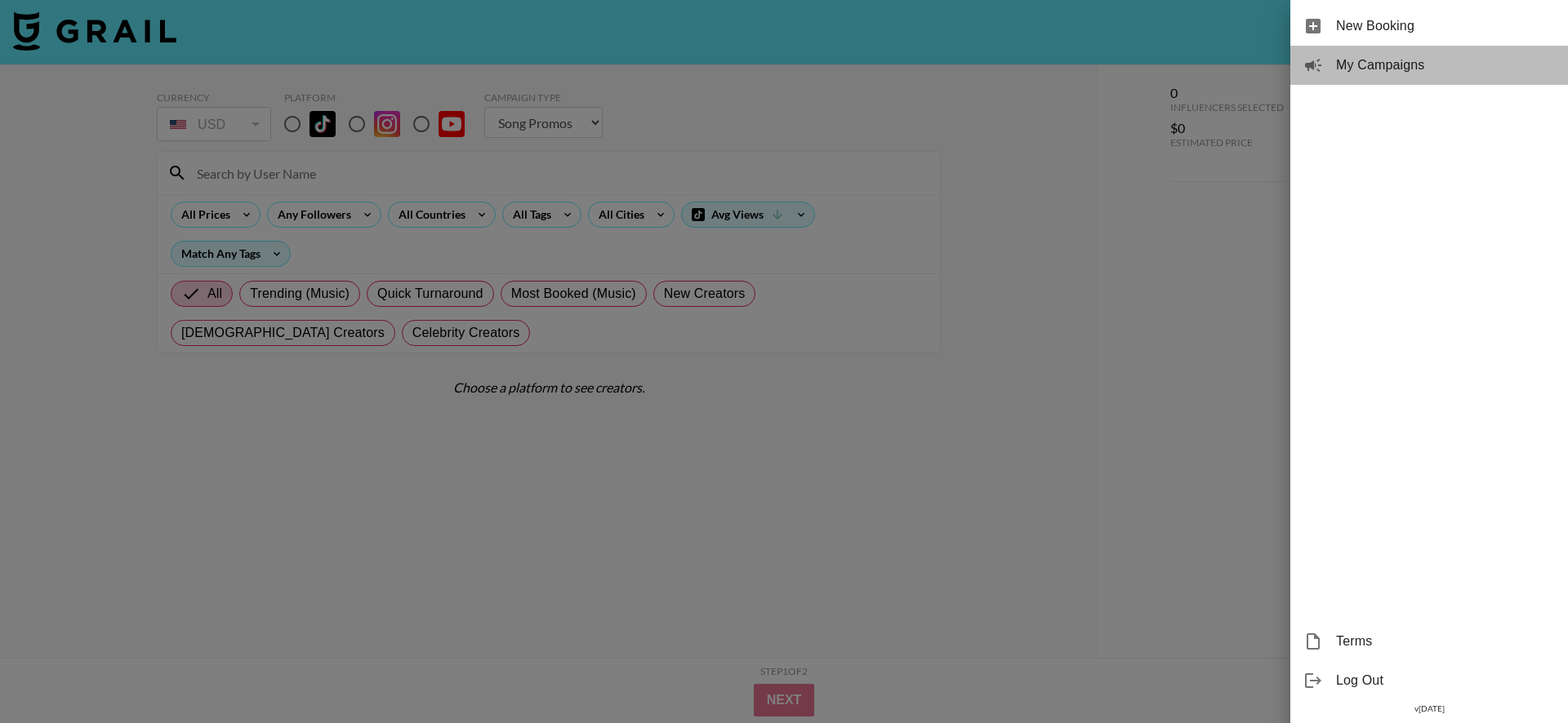
click at [1413, 64] on span "My Campaigns" at bounding box center [1446, 65] width 219 height 20
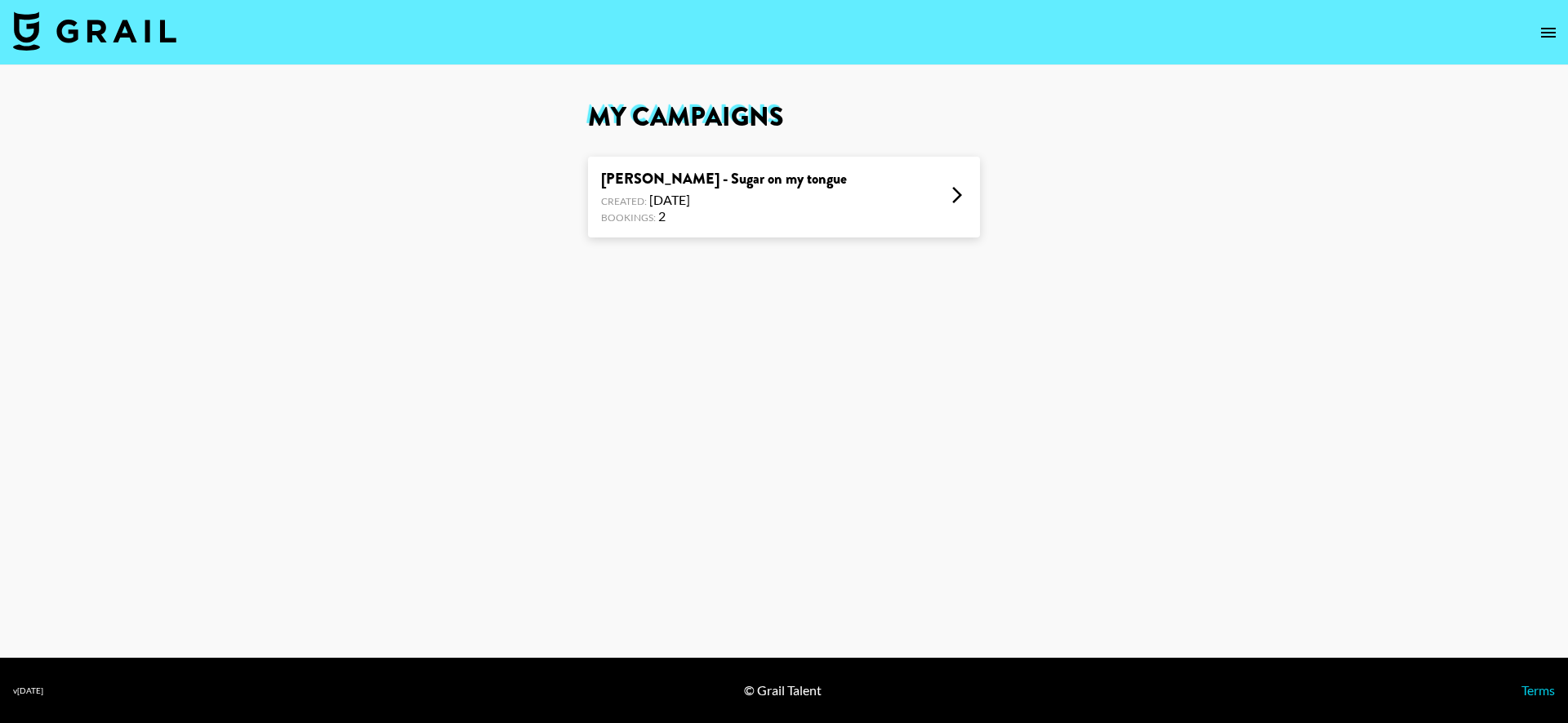
click at [842, 191] on div "[PERSON_NAME] - Sugar on my tongue Created: [DATE] Bookings: 2" at bounding box center [784, 197] width 392 height 81
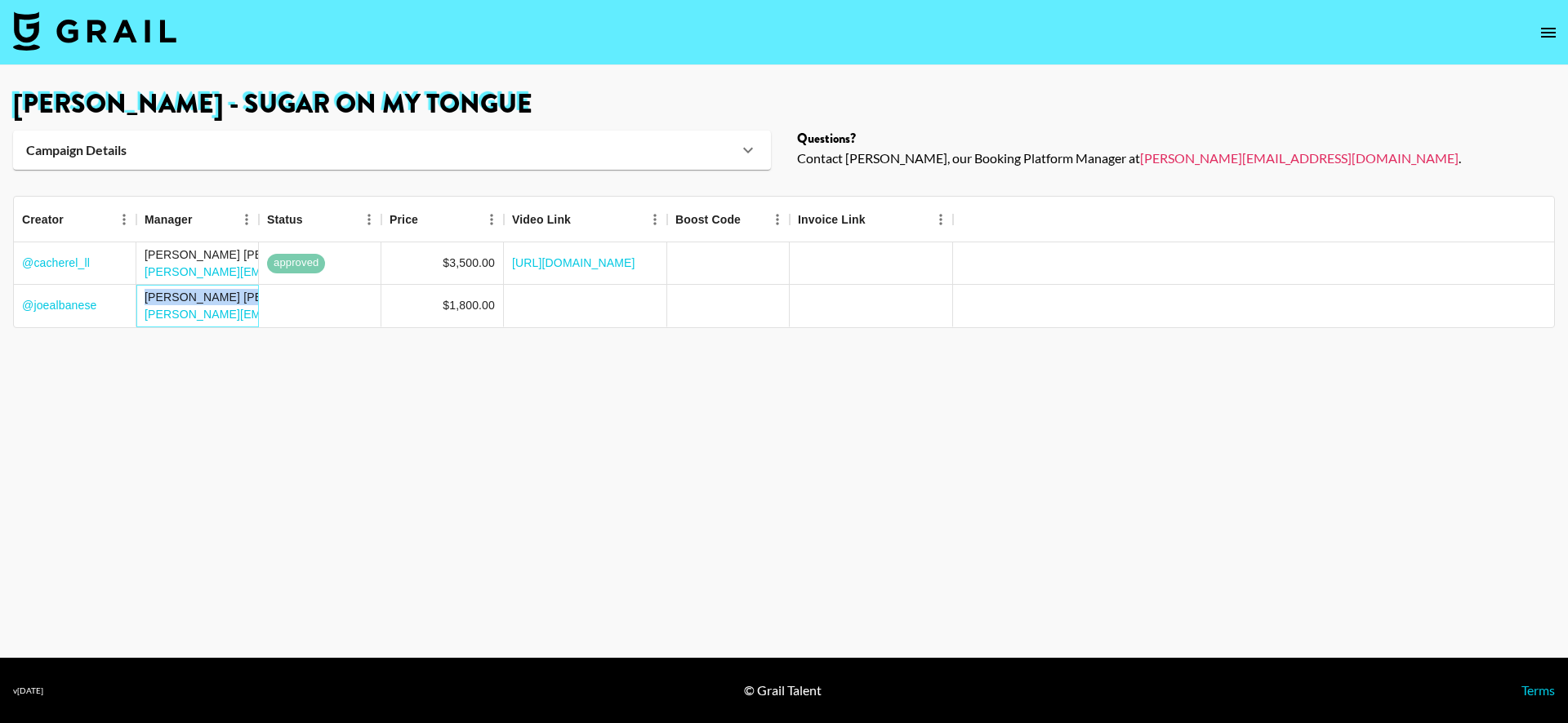
drag, startPoint x: 207, startPoint y: 298, endPoint x: 139, endPoint y: 299, distance: 68.0
click at [139, 299] on div "[PERSON_NAME] [PERSON_NAME][EMAIL_ADDRESS][DOMAIN_NAME]" at bounding box center [198, 306] width 123 height 43
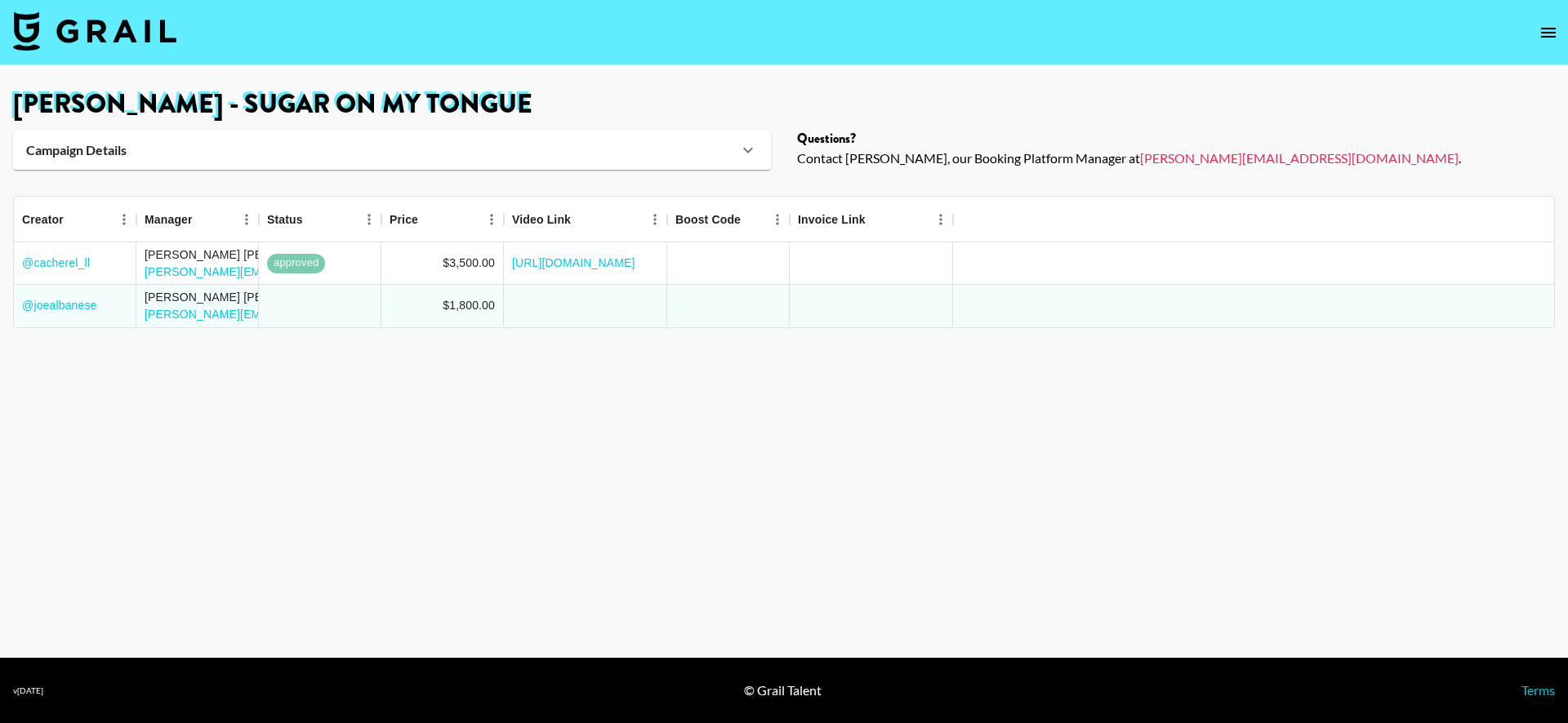
click at [198, 348] on main "[PERSON_NAME] - Sugar on my tongue Campaign Details Sound URL [URL][DOMAIN_NAME…" at bounding box center [784, 362] width 1568 height 593
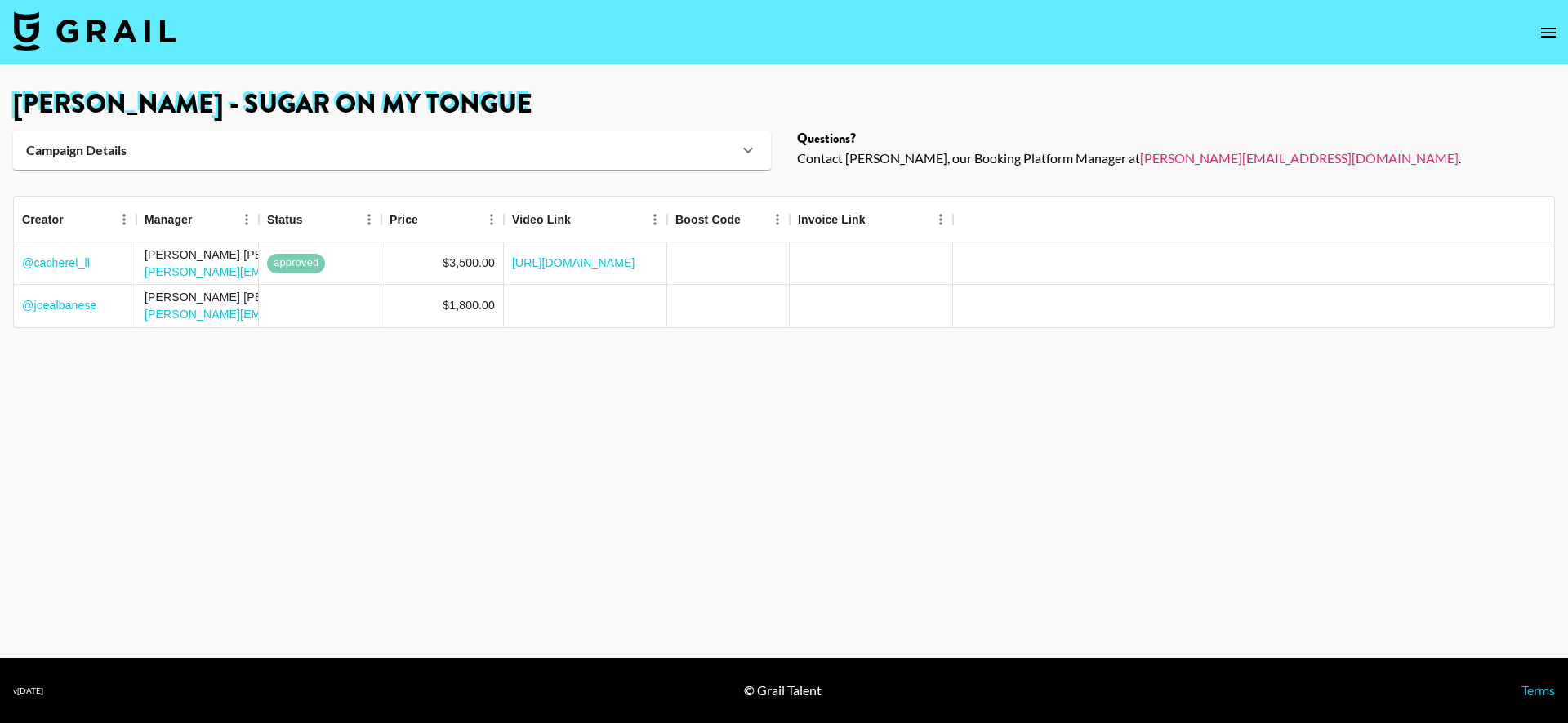
click at [363, 162] on div "Campaign Details" at bounding box center [392, 150] width 758 height 39
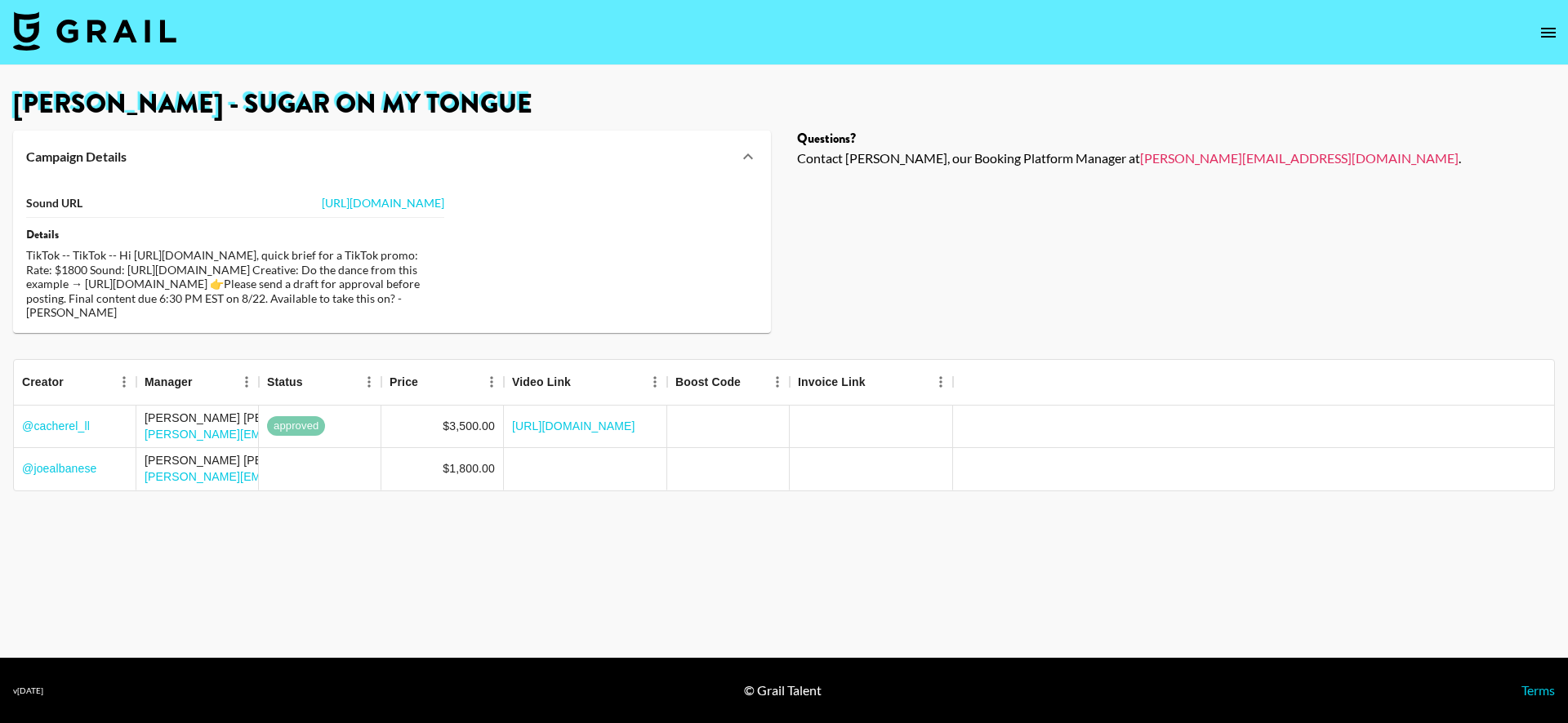
click at [1548, 38] on icon "open drawer" at bounding box center [1548, 33] width 20 height 20
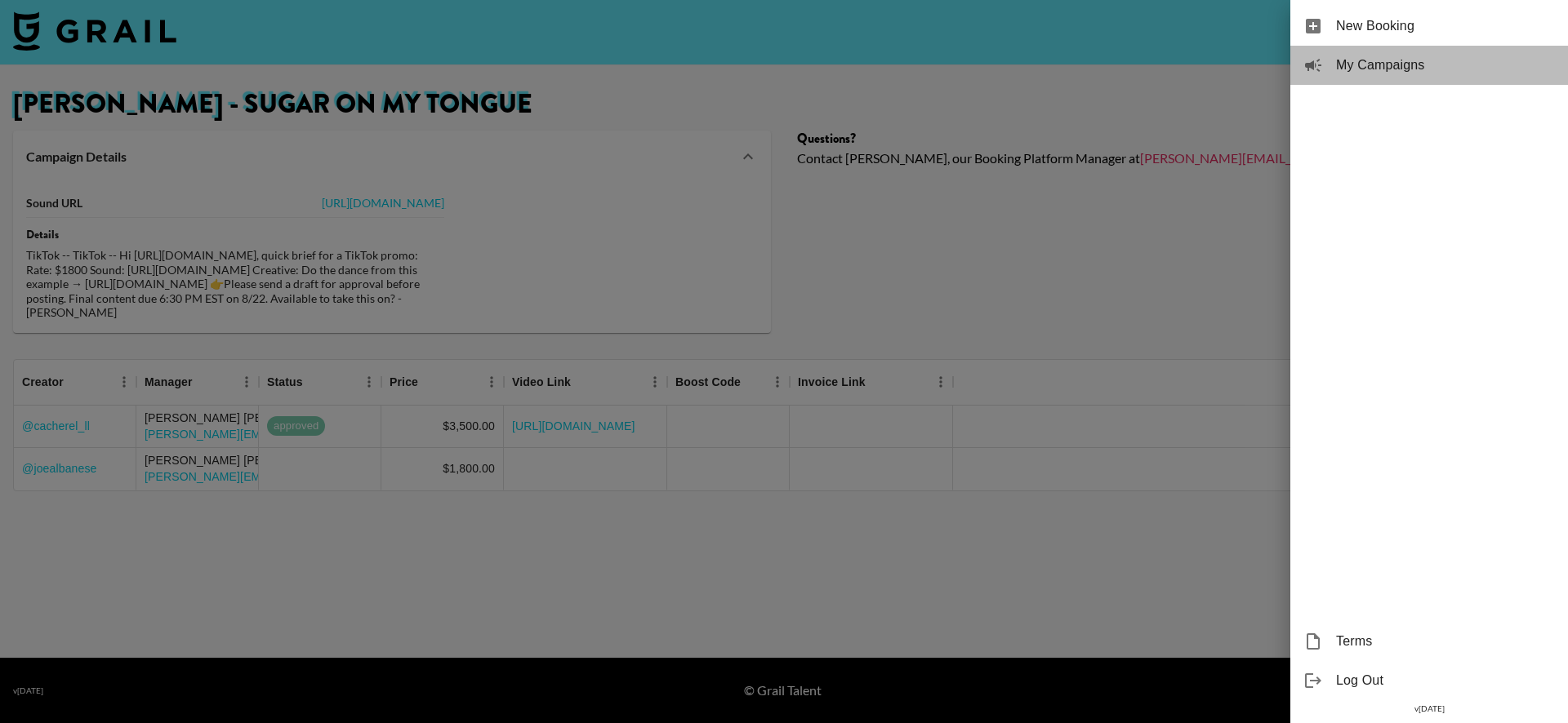
click at [1474, 56] on span "My Campaigns" at bounding box center [1446, 65] width 219 height 20
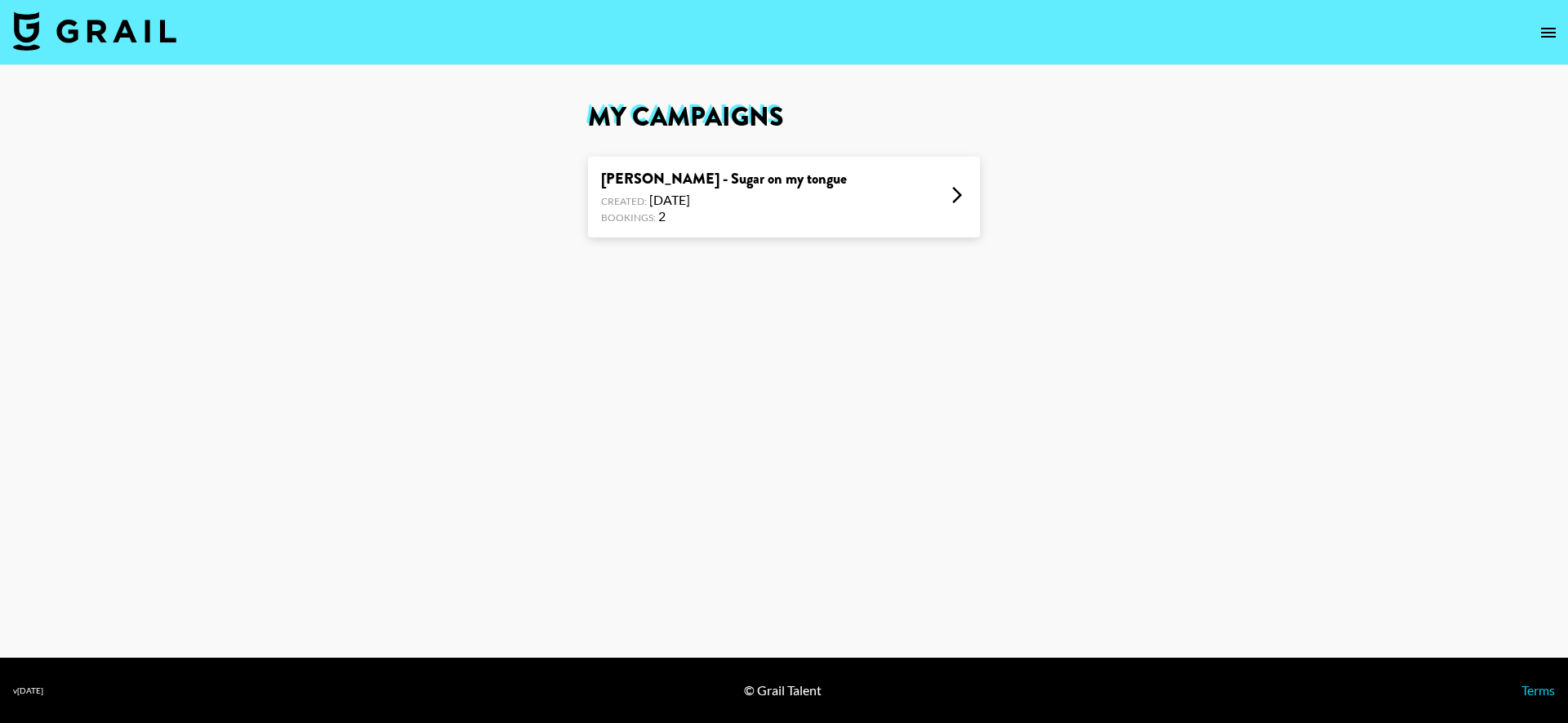
click at [673, 218] on div "Bookings: 2" at bounding box center [724, 216] width 246 height 16
